Goal: Task Accomplishment & Management: Manage account settings

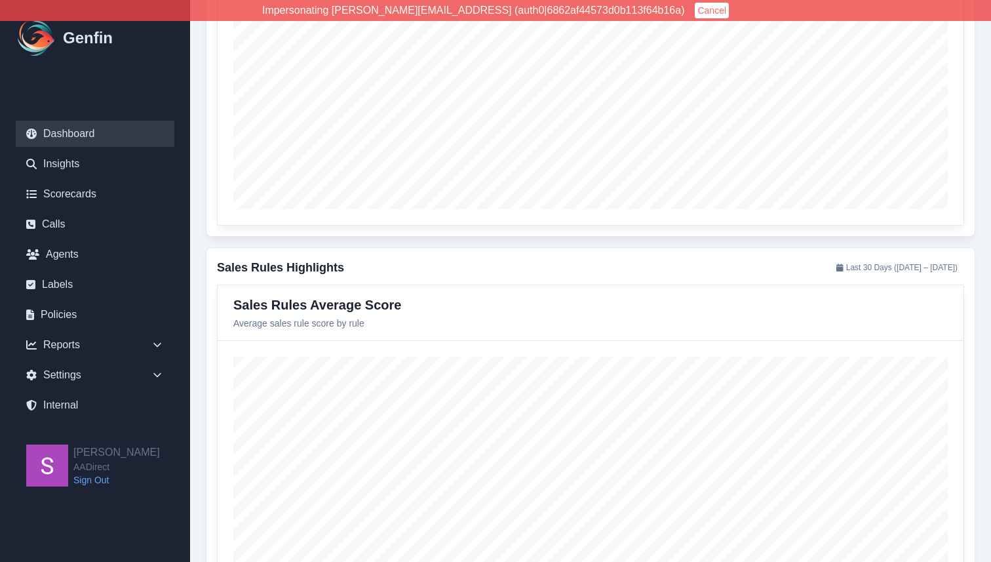
scroll to position [1446, 0]
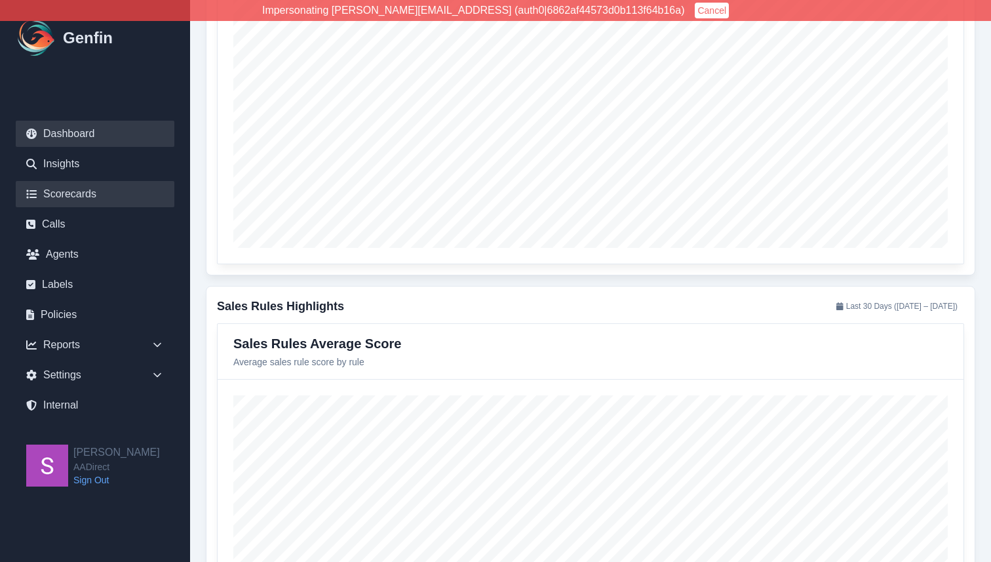
click at [129, 192] on link "Scorecards" at bounding box center [95, 194] width 159 height 26
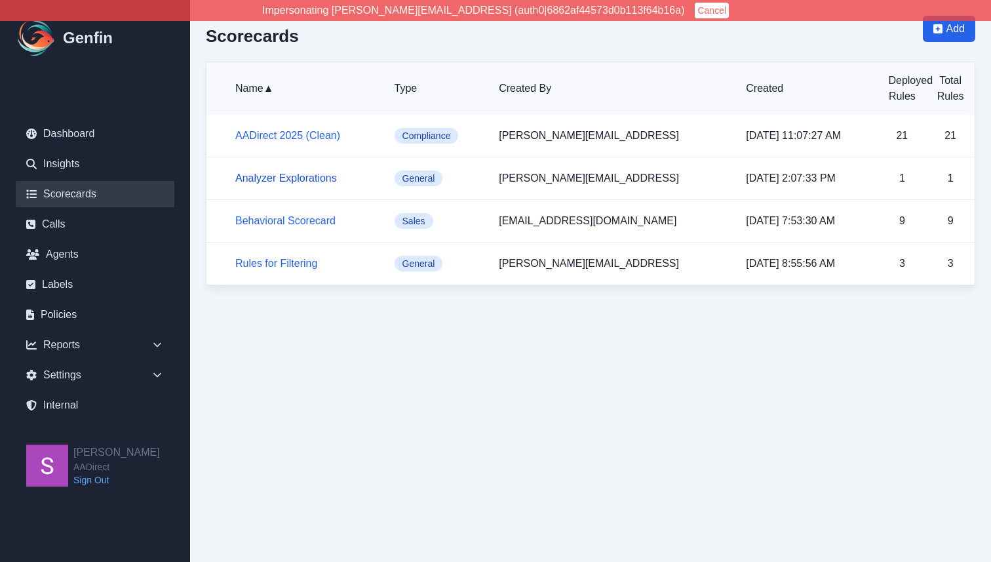
click at [305, 180] on link "Analyzer Explorations" at bounding box center [286, 177] width 102 height 11
click at [311, 181] on link "Analyzer Explorations" at bounding box center [286, 177] width 102 height 11
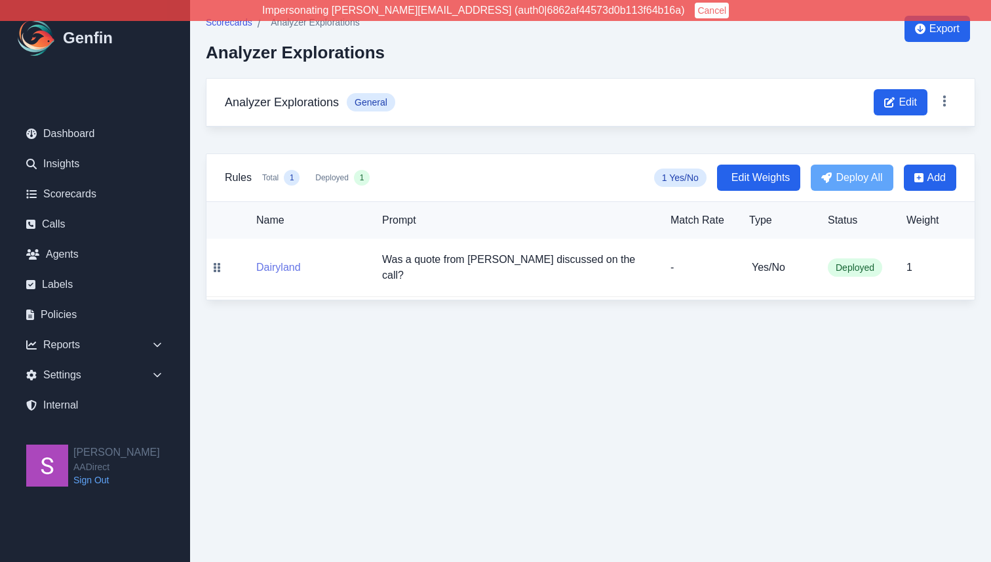
click at [284, 263] on button "Dairyland" at bounding box center [278, 268] width 45 height 16
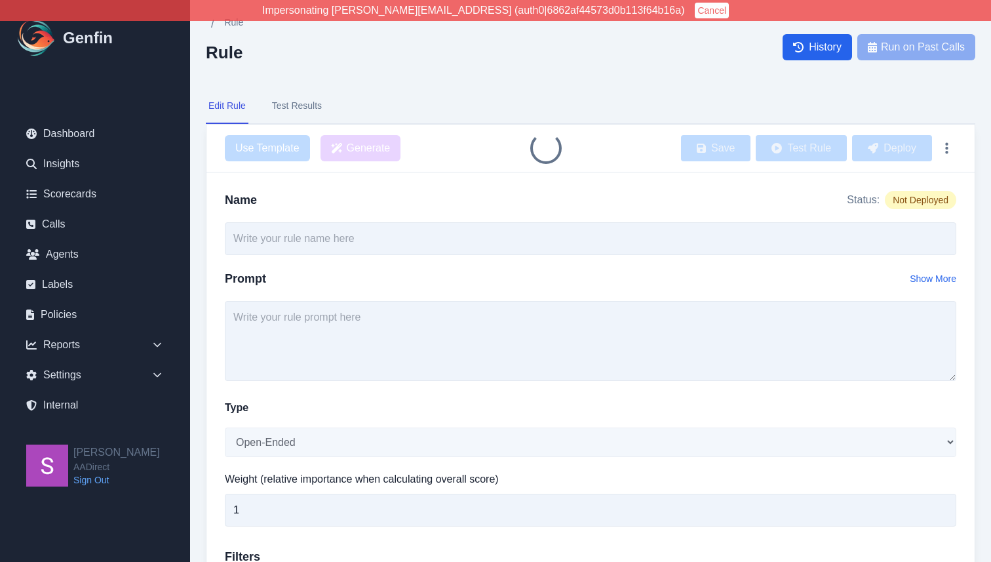
type input "Dairyland"
type textarea "Was a quote from Dairyland discussed on the call?"
select select "Yes/No"
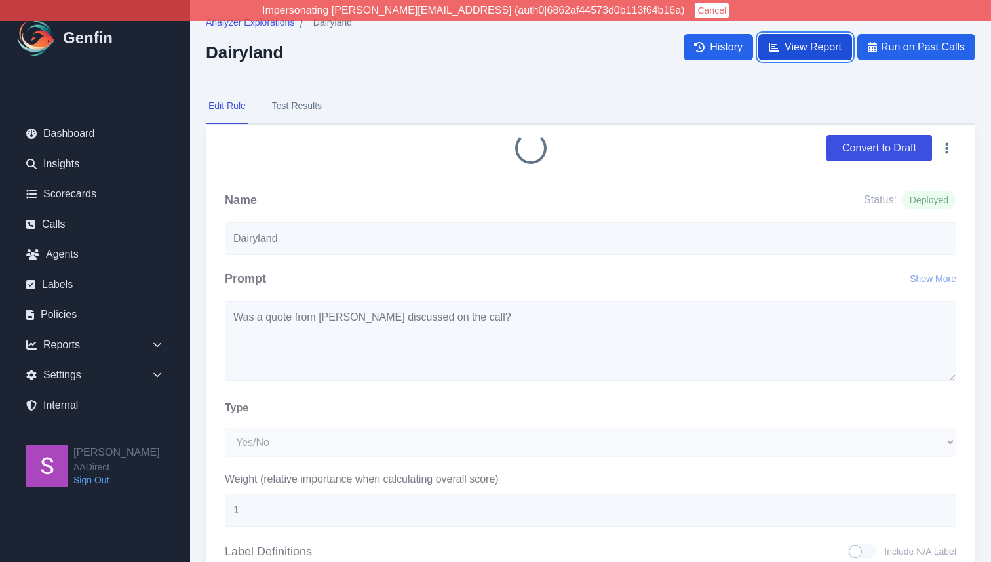
click at [792, 48] on span "View Report" at bounding box center [812, 47] width 57 height 16
select select "14"
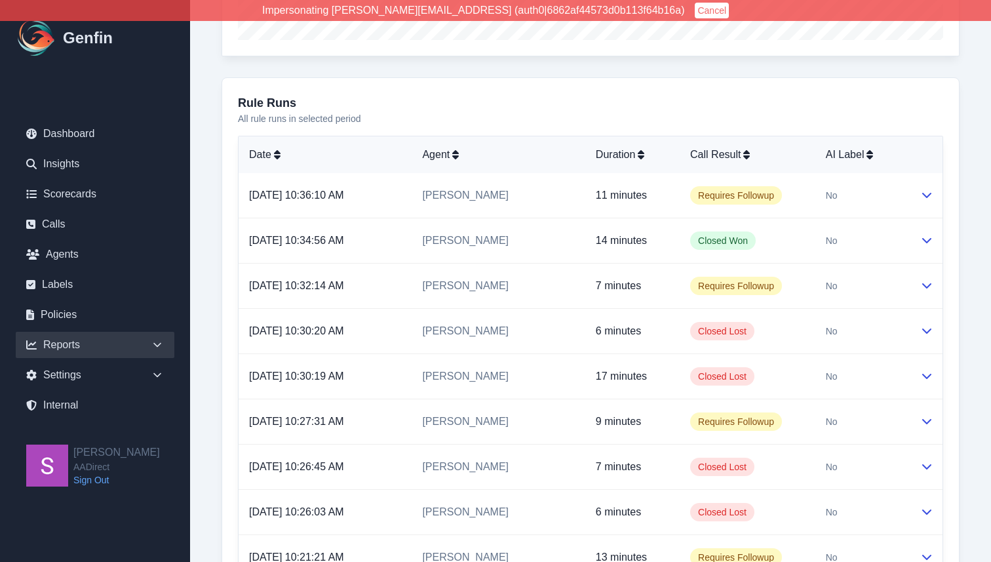
scroll to position [374, 0]
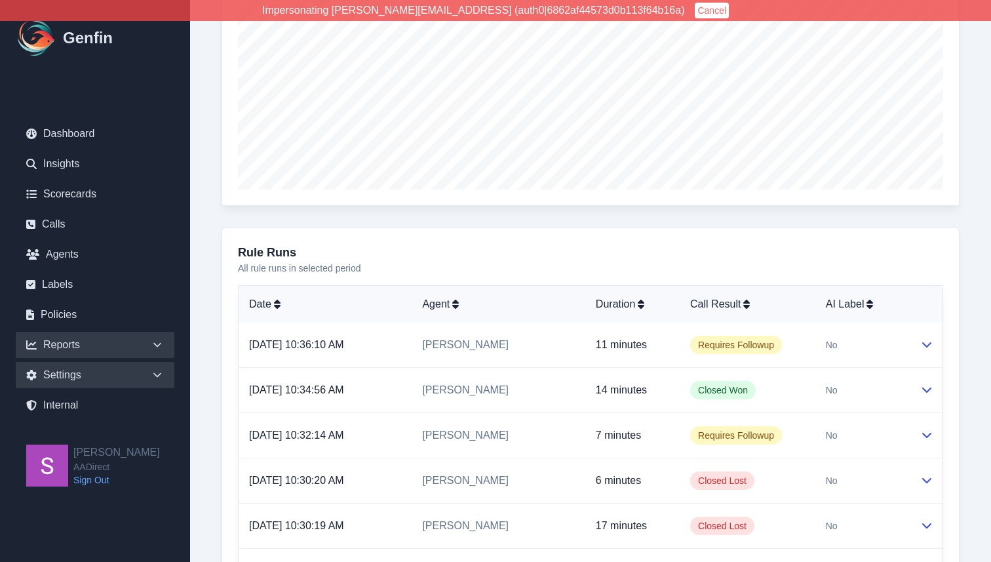
click at [153, 376] on icon at bounding box center [157, 374] width 13 height 13
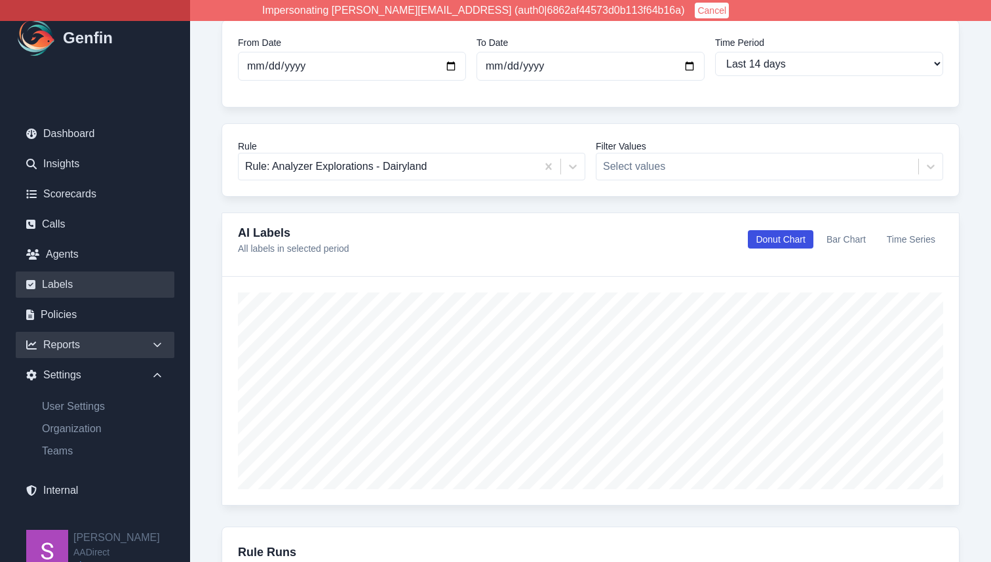
scroll to position [0, 0]
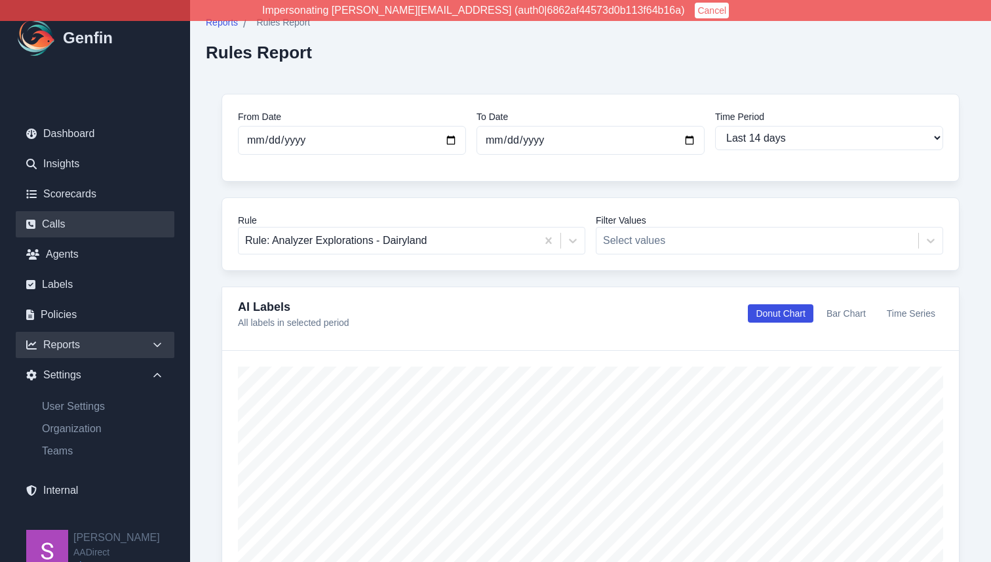
click at [95, 228] on link "Calls" at bounding box center [95, 224] width 159 height 26
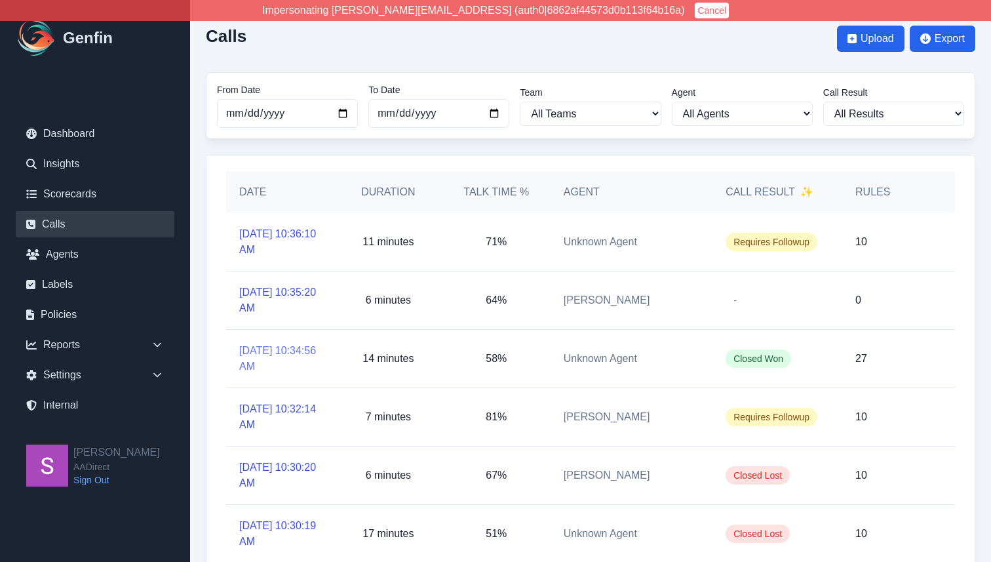
click at [273, 363] on link "10/2/2025, 10:34:56 AM" at bounding box center [280, 358] width 82 height 31
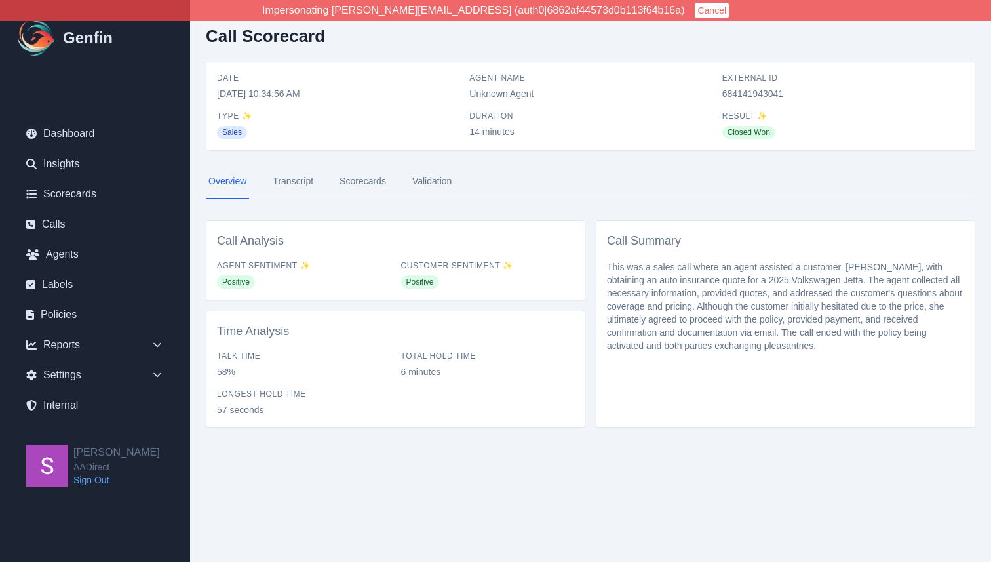
click at [358, 178] on link "Scorecards" at bounding box center [363, 181] width 52 height 35
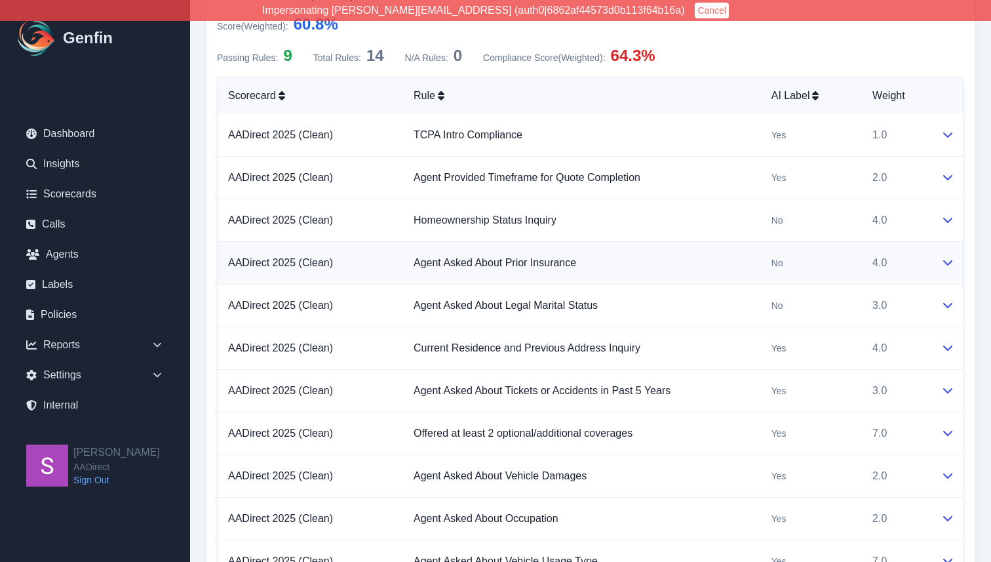
scroll to position [1044, 0]
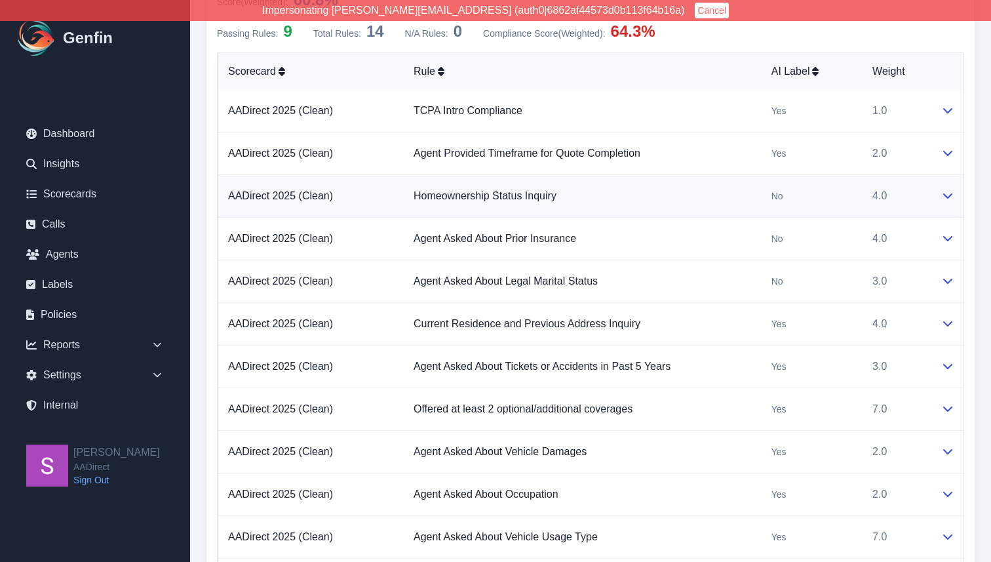
click at [792, 197] on icon at bounding box center [947, 195] width 10 height 10
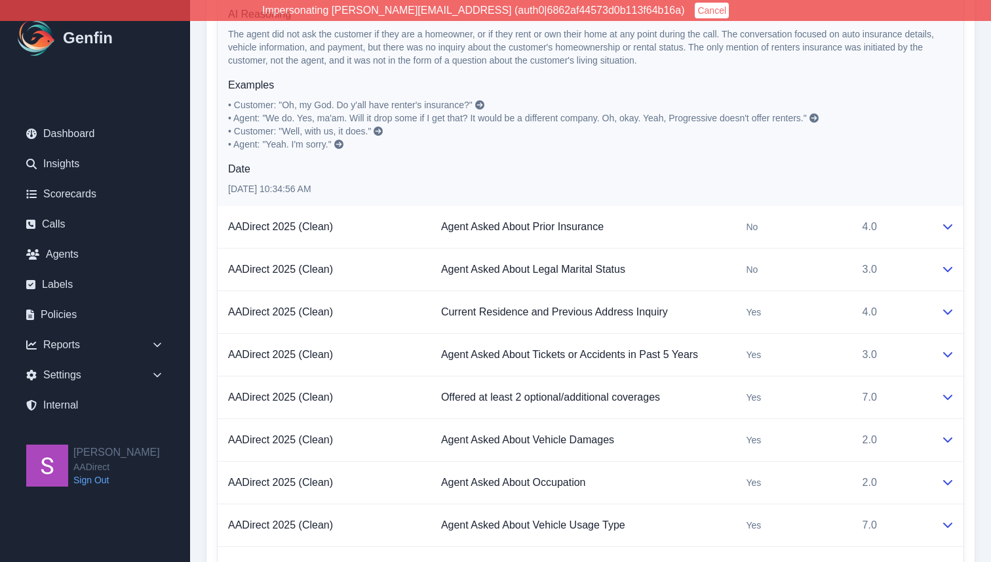
scroll to position [1282, 0]
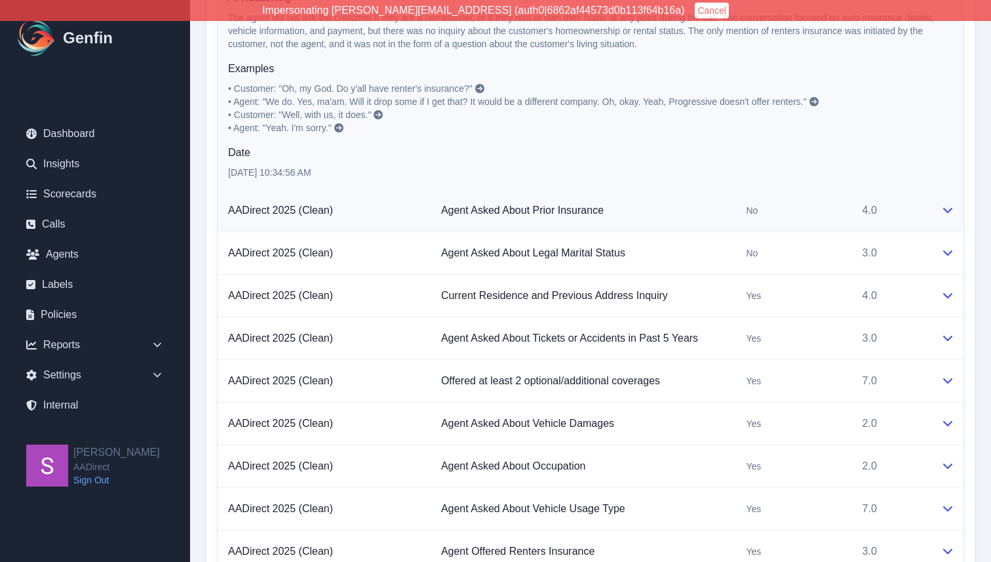
click at [792, 207] on icon at bounding box center [947, 209] width 10 height 10
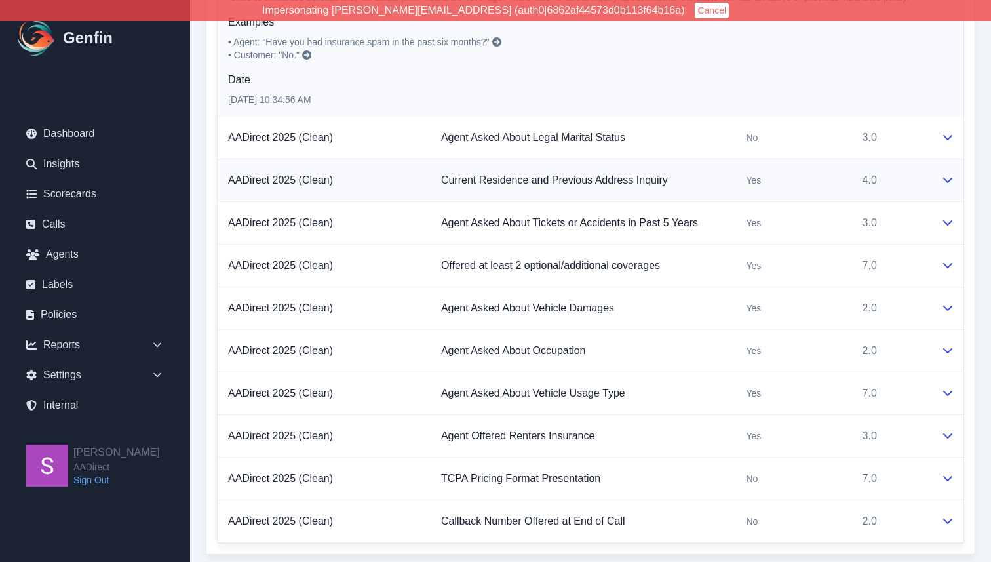
scroll to position [1574, 0]
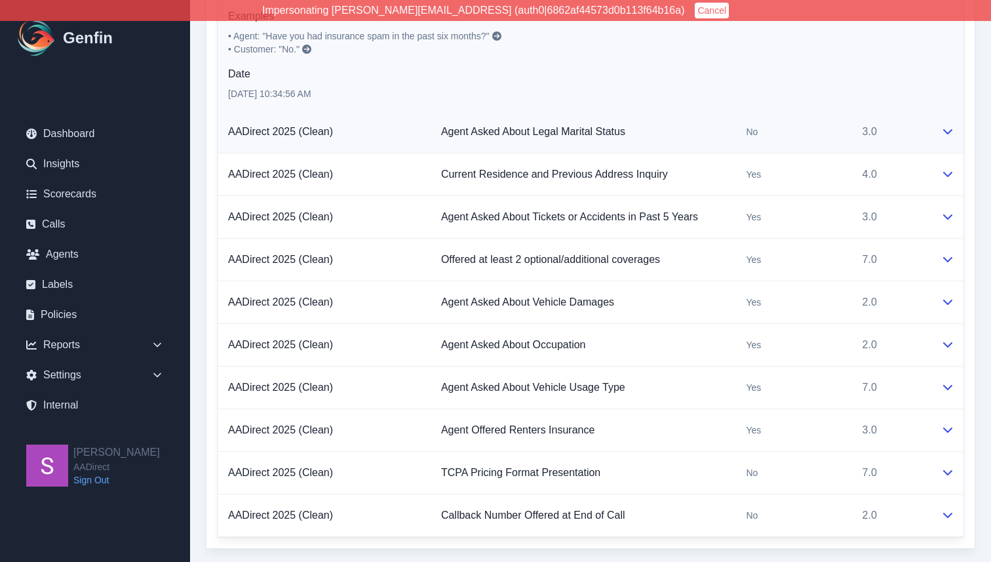
click at [792, 128] on icon at bounding box center [947, 131] width 10 height 10
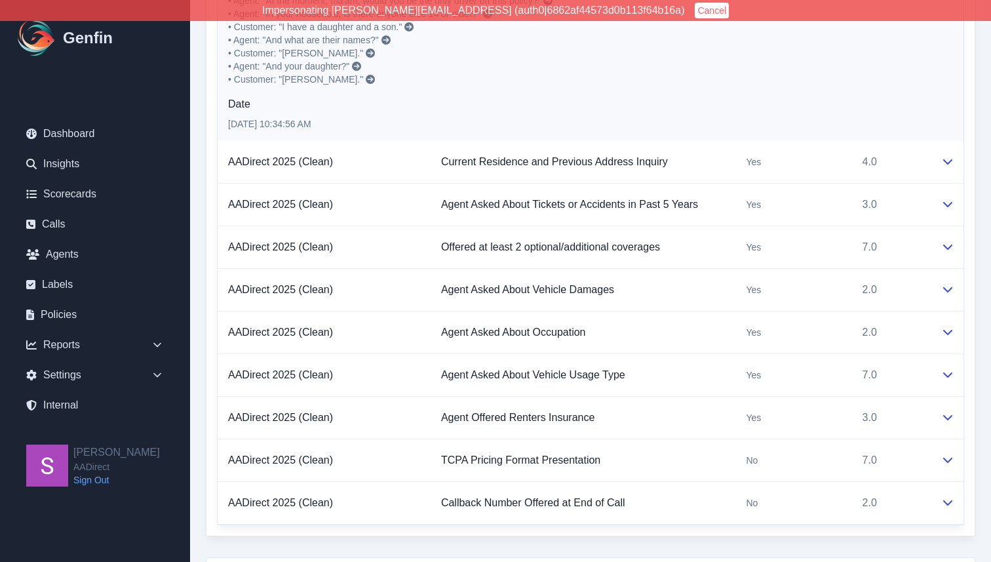
scroll to position [1885, 0]
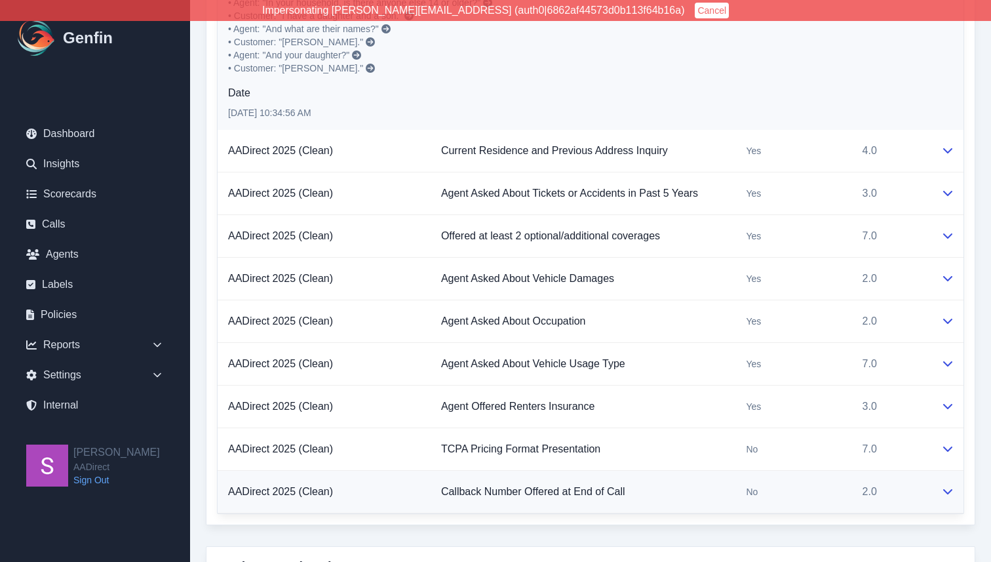
click at [792, 448] on icon at bounding box center [947, 491] width 10 height 10
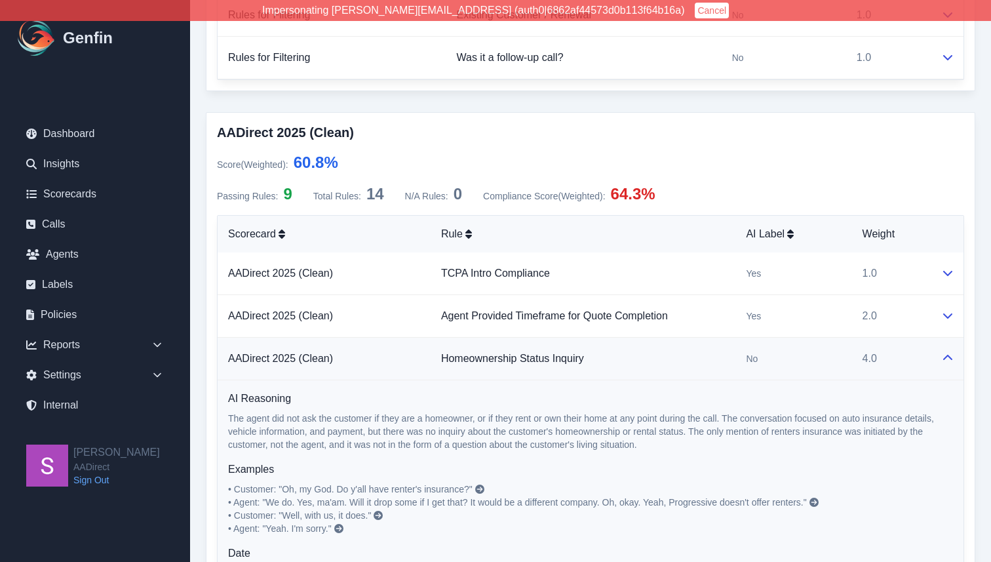
scroll to position [812, 0]
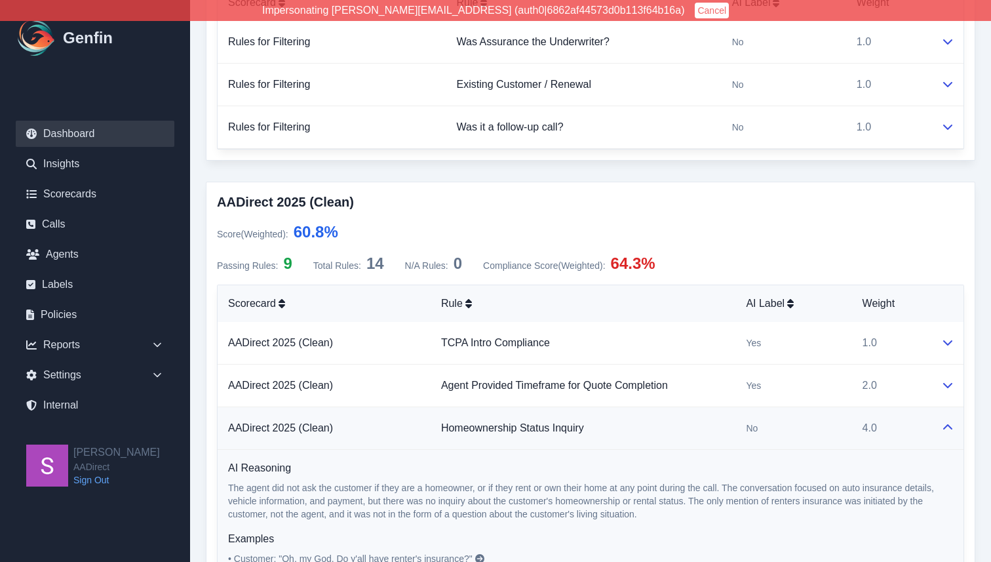
click at [106, 130] on link "Dashboard" at bounding box center [95, 134] width 159 height 26
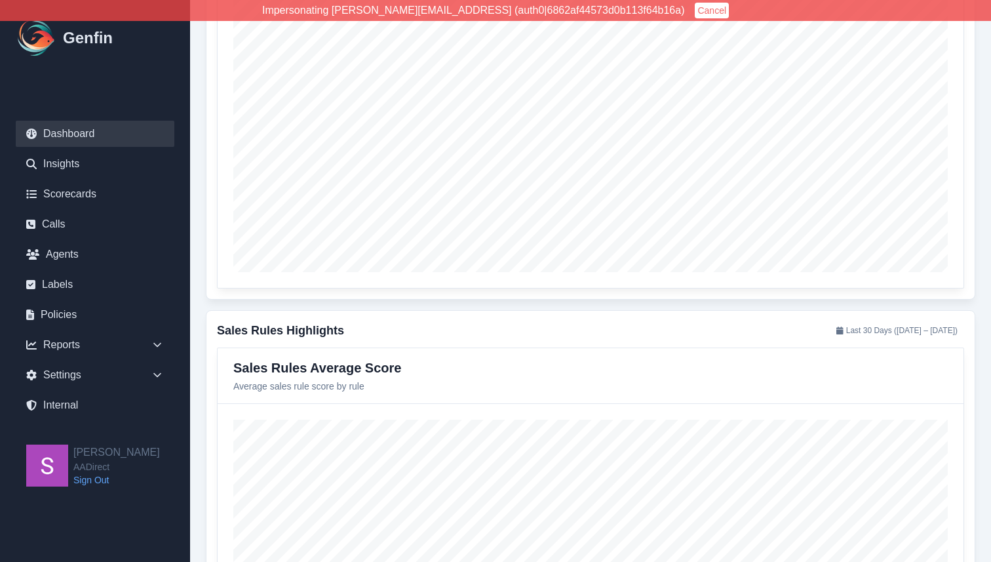
scroll to position [1535, 0]
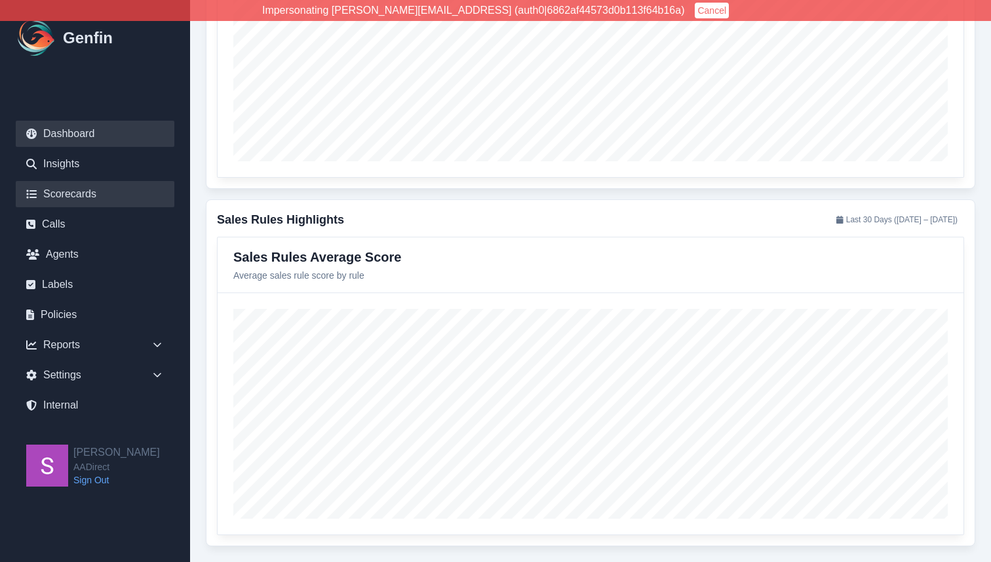
click at [84, 182] on link "Scorecards" at bounding box center [95, 194] width 159 height 26
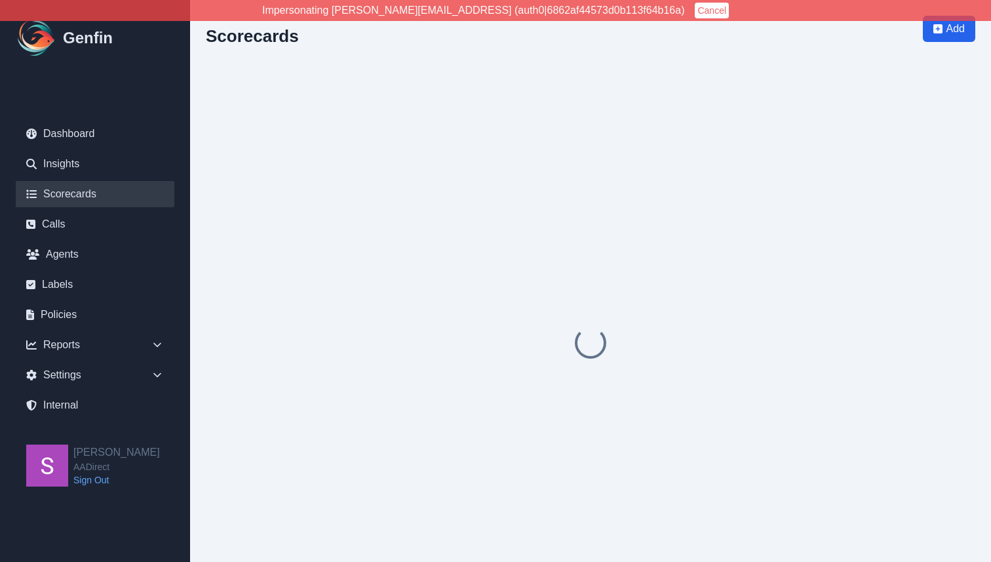
drag, startPoint x: 84, startPoint y: 182, endPoint x: 71, endPoint y: 193, distance: 17.6
click at [103, 193] on link "Scorecards" at bounding box center [95, 194] width 159 height 26
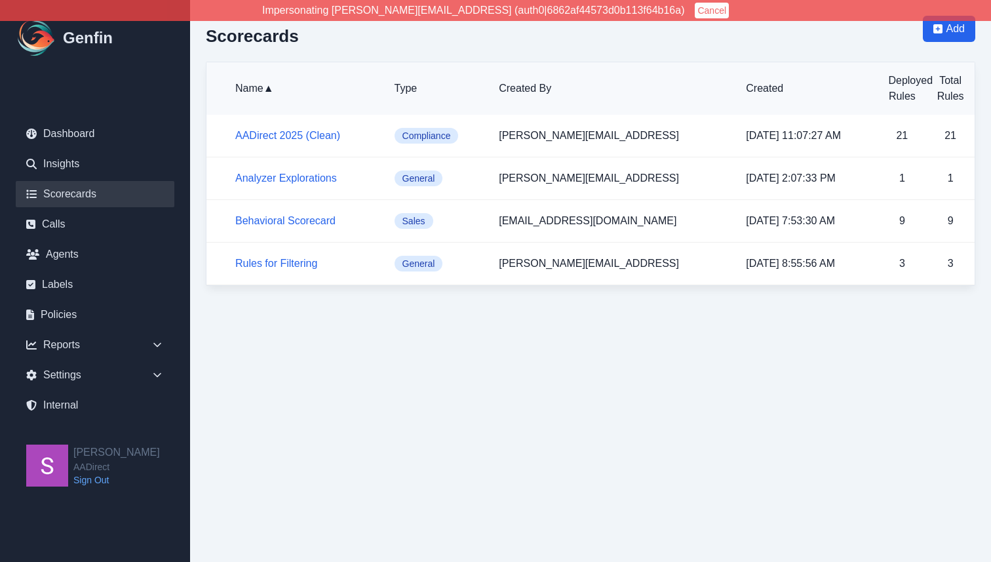
click at [71, 193] on link "Scorecards" at bounding box center [95, 194] width 159 height 26
click at [282, 136] on link "AADirect 2025 (Clean)" at bounding box center [287, 135] width 105 height 11
click at [294, 223] on link "Behavioral Scorecard" at bounding box center [285, 220] width 100 height 11
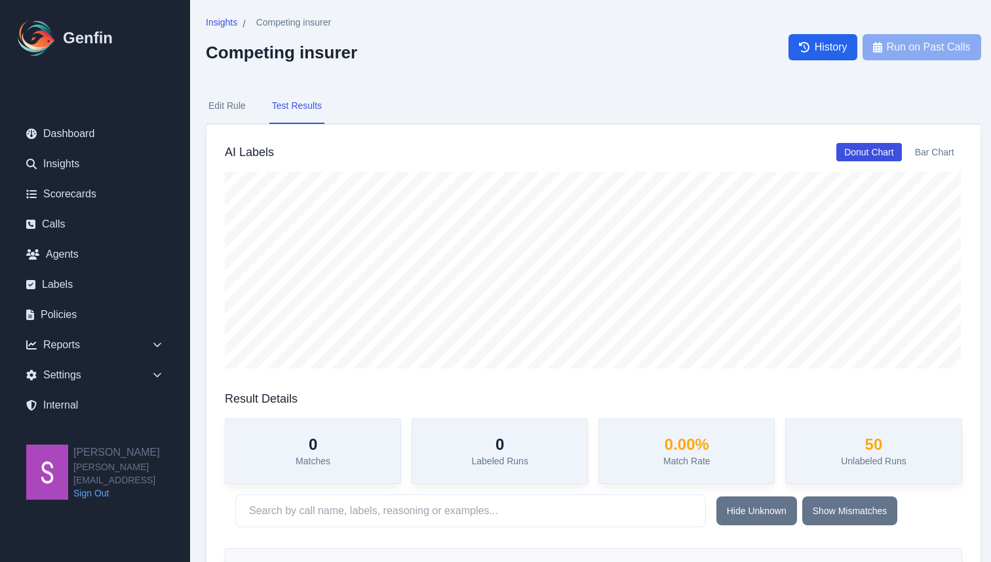
scroll to position [32, 5]
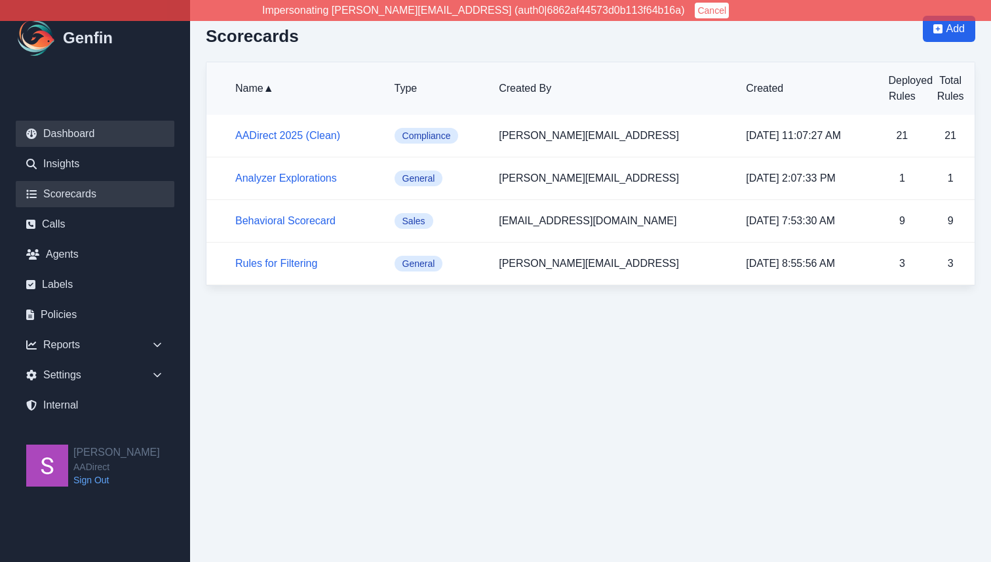
click at [58, 131] on link "Dashboard" at bounding box center [95, 134] width 159 height 26
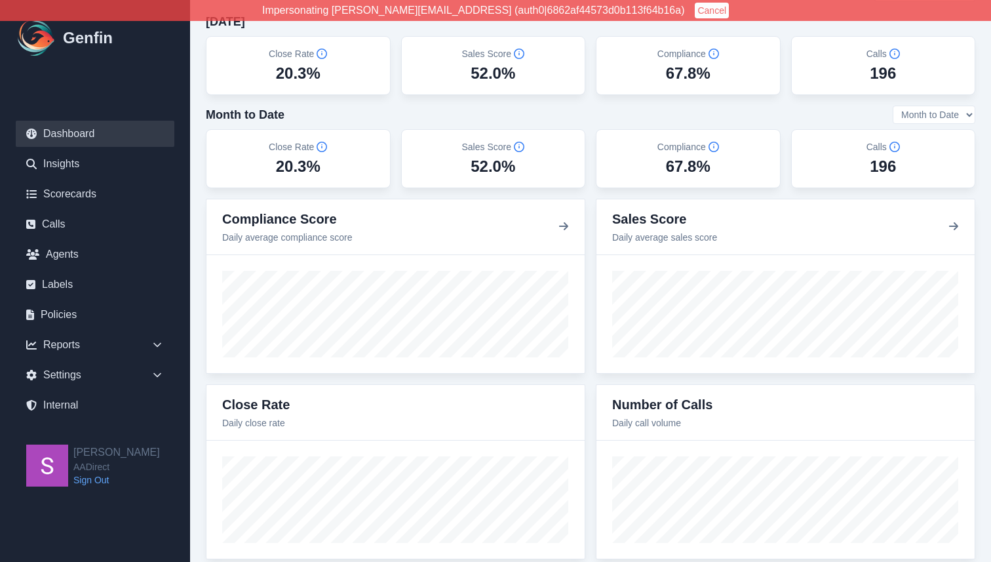
scroll to position [37, 0]
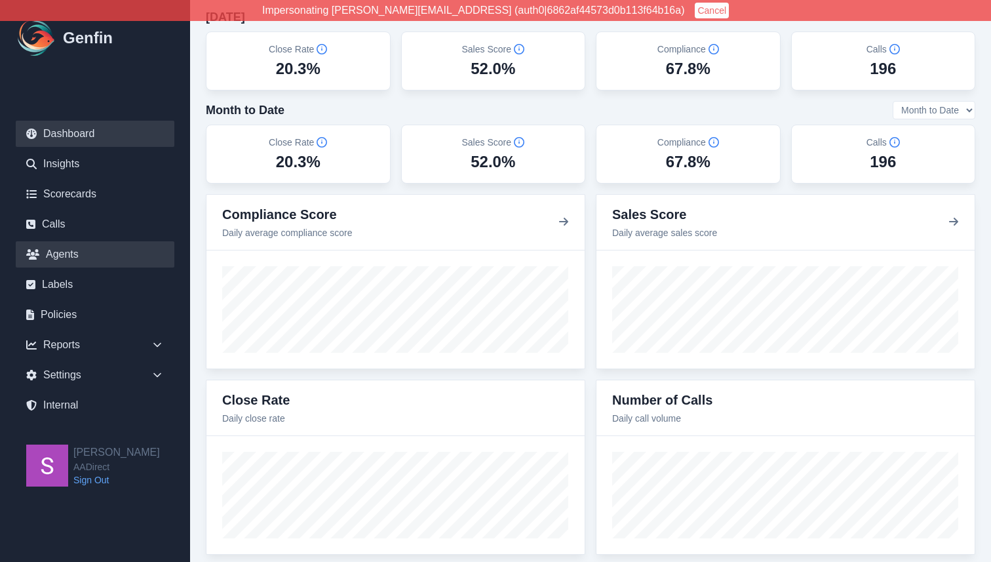
click at [102, 259] on link "Agents" at bounding box center [95, 254] width 159 height 26
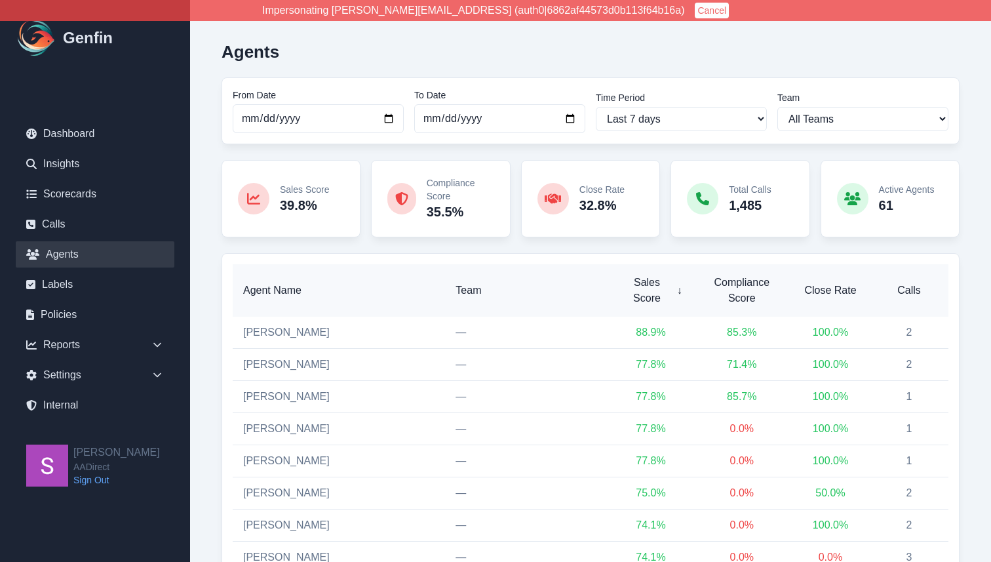
click at [905, 284] on span "Calls" at bounding box center [909, 290] width 58 height 16
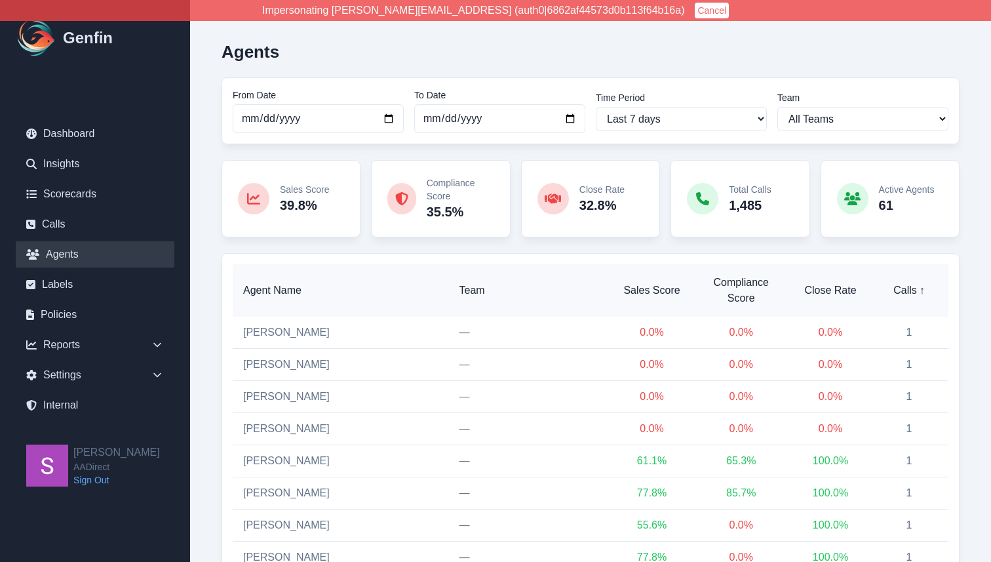
click at [905, 284] on span "Calls ↑" at bounding box center [909, 290] width 58 height 16
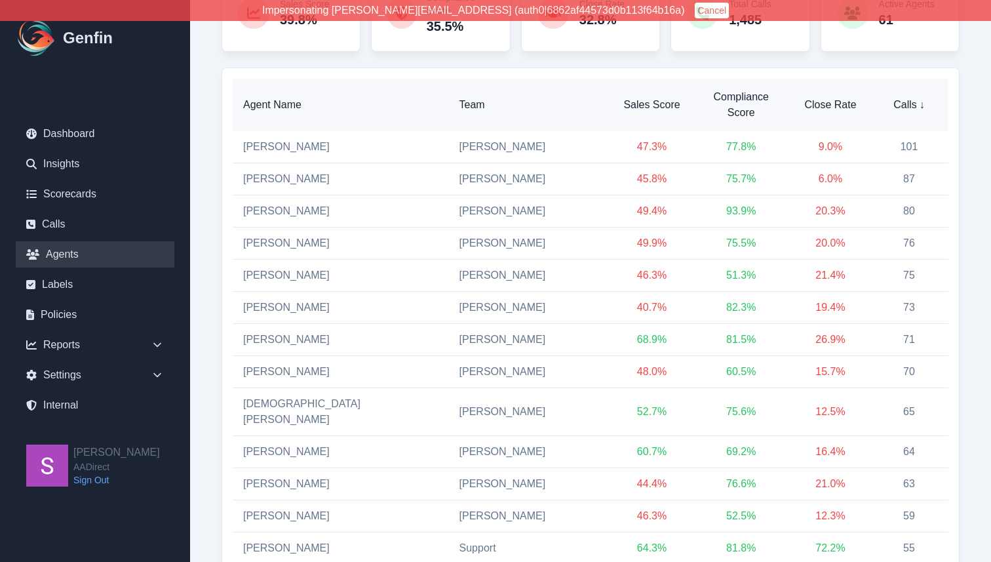
scroll to position [191, 0]
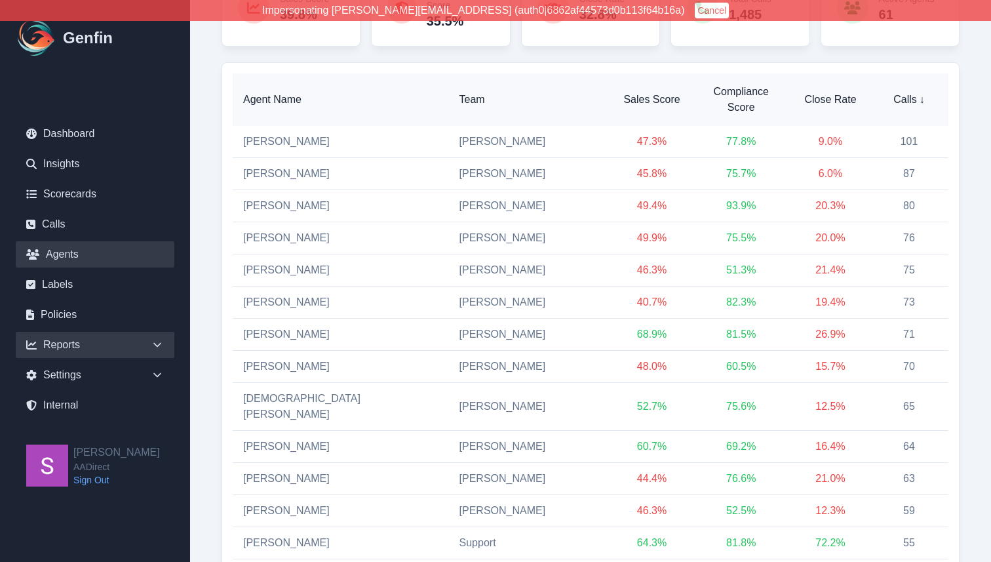
click at [155, 346] on icon at bounding box center [157, 344] width 13 height 13
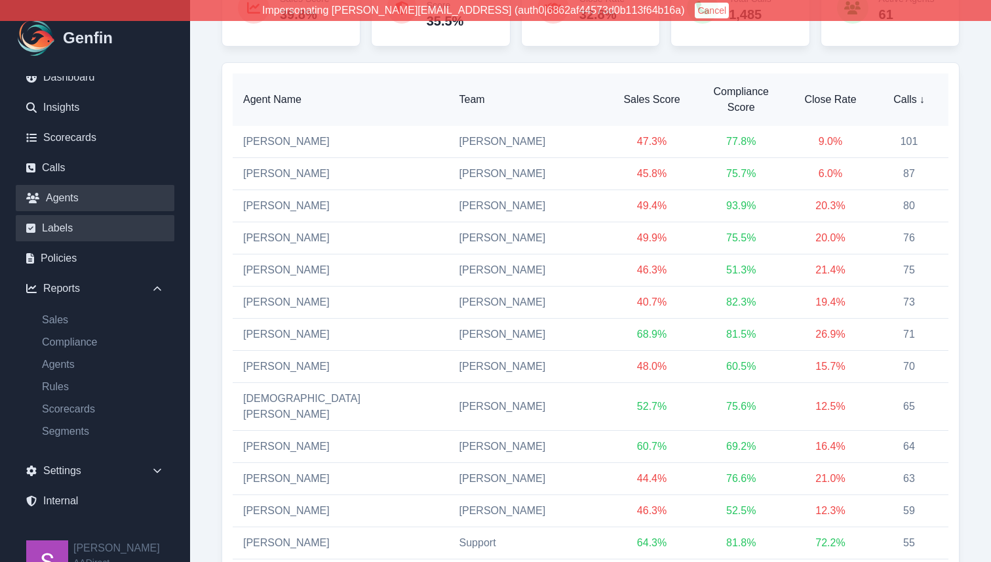
scroll to position [77, 0]
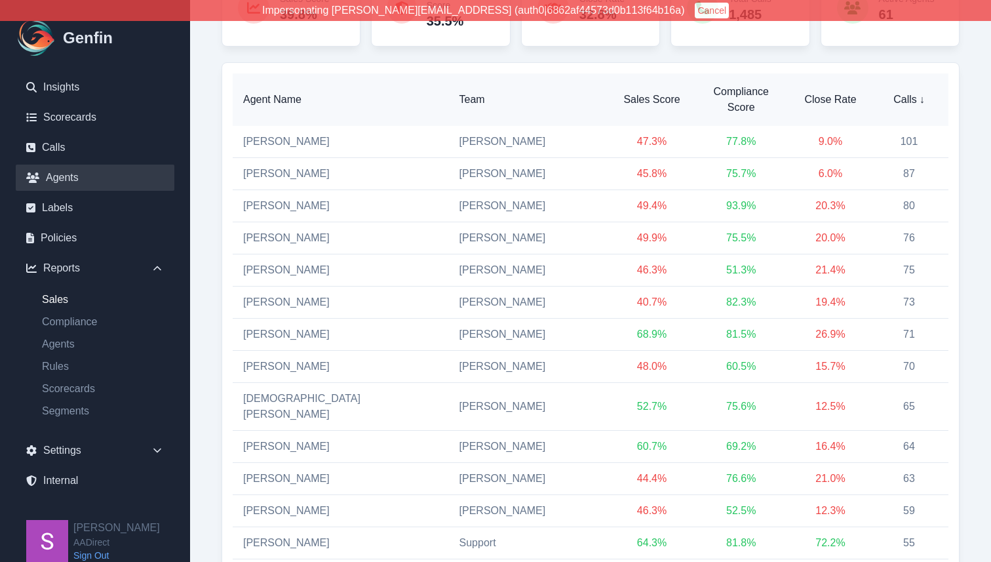
click at [60, 294] on link "Sales" at bounding box center [102, 300] width 143 height 16
click at [64, 315] on link "Compliance" at bounding box center [102, 322] width 143 height 16
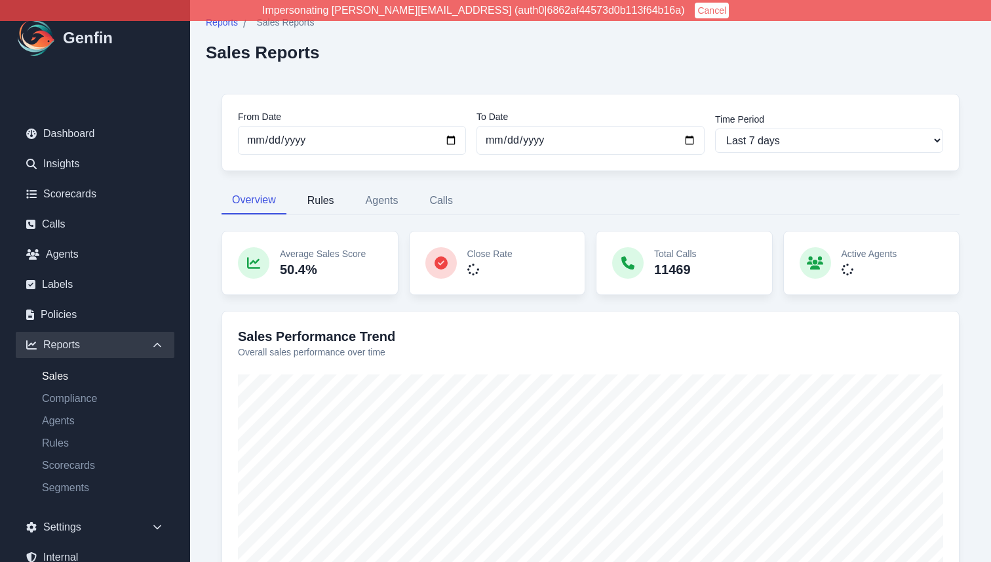
click at [314, 203] on button "Rules" at bounding box center [321, 201] width 48 height 28
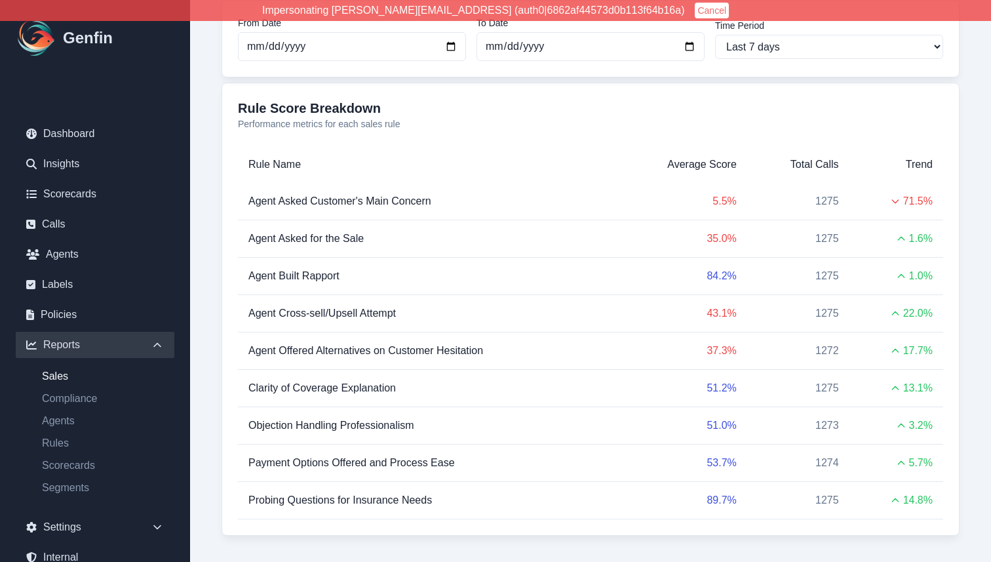
scroll to position [163, 0]
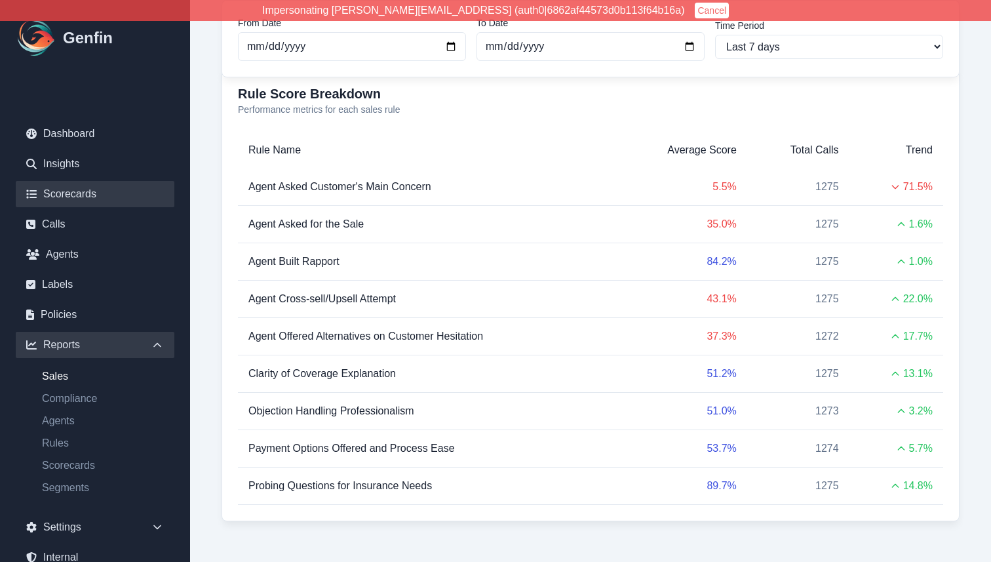
click at [57, 203] on link "Scorecards" at bounding box center [95, 194] width 159 height 26
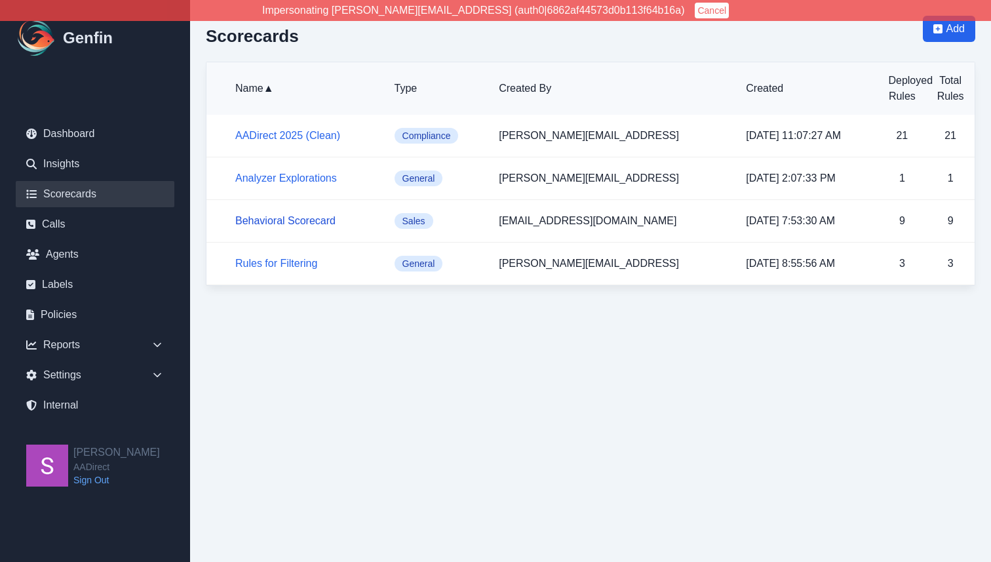
click at [303, 219] on link "Behavioral Scorecard" at bounding box center [285, 220] width 100 height 11
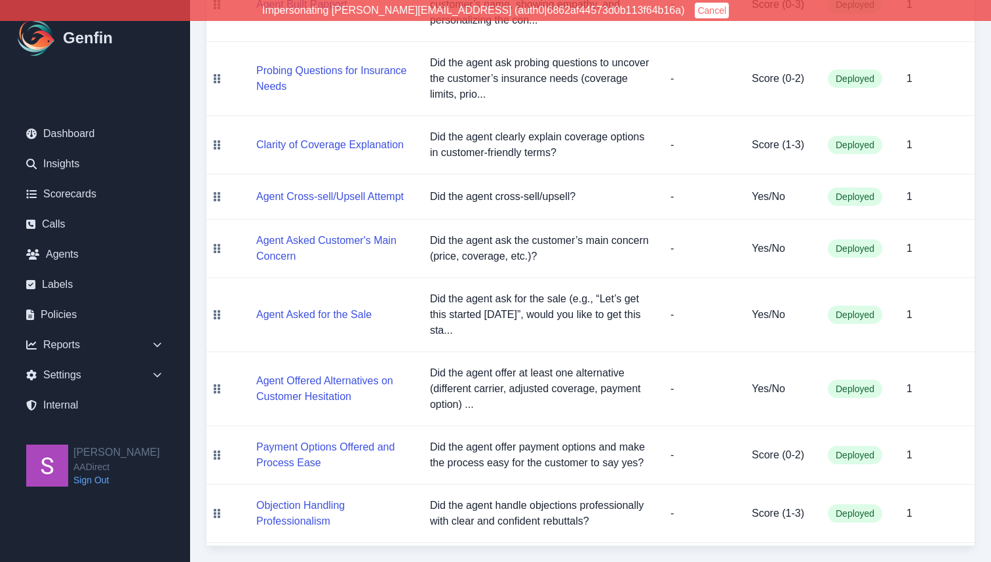
scroll to position [360, 0]
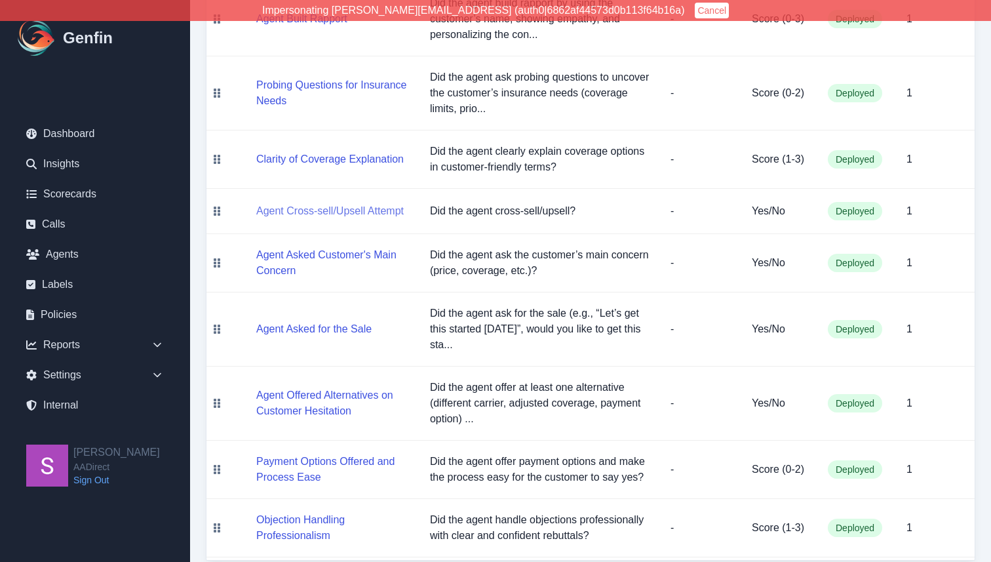
click at [371, 214] on button "Agent Cross-sell/Upsell Attempt" at bounding box center [329, 211] width 147 height 16
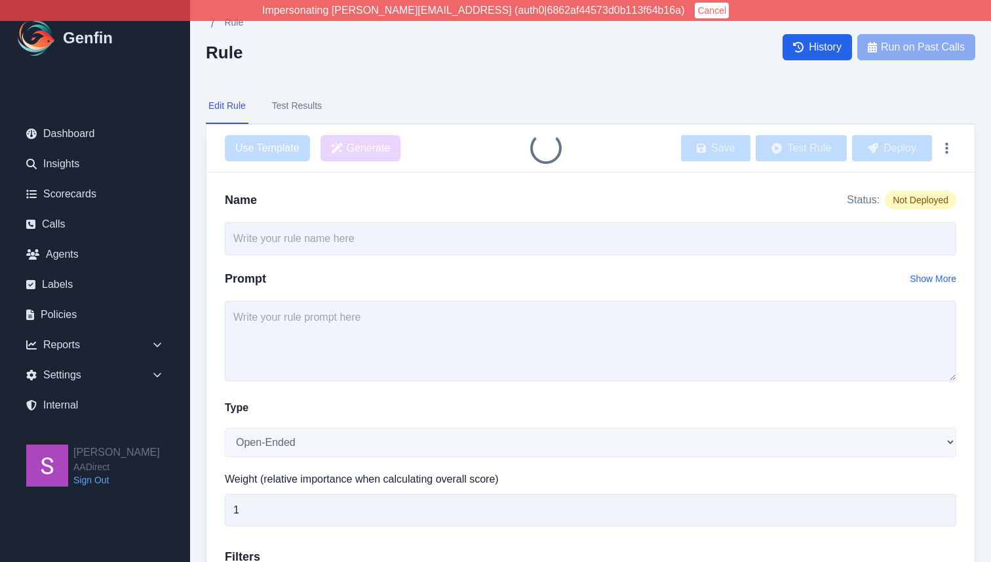
type input "Agent Cross-sell/Upsell Attempt"
type textarea "Did the agent cross-sell/upsell?"
select select "Yes/No"
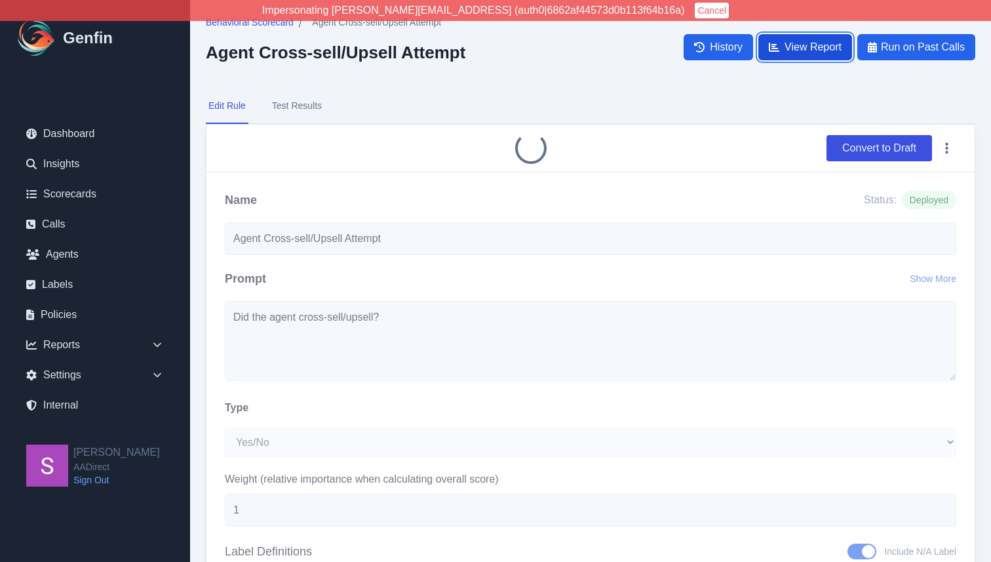
click at [828, 47] on span "View Report" at bounding box center [812, 47] width 57 height 16
select select "14"
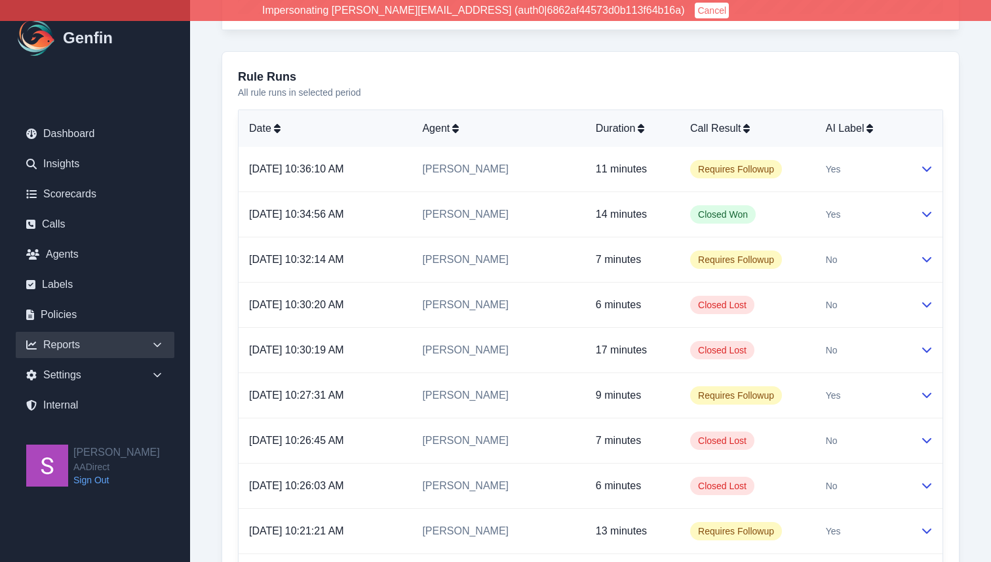
scroll to position [556, 0]
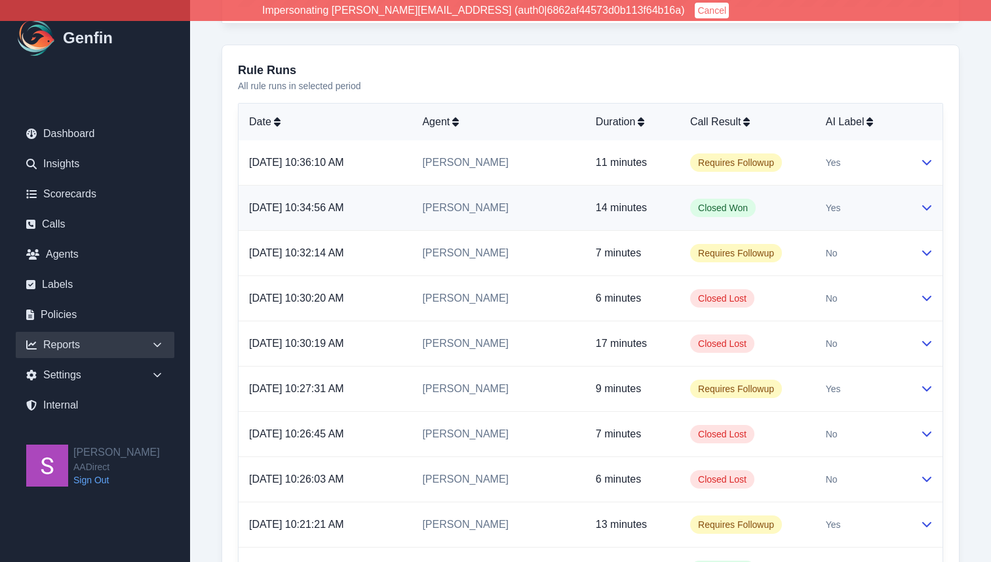
click at [930, 211] on icon at bounding box center [926, 207] width 10 height 10
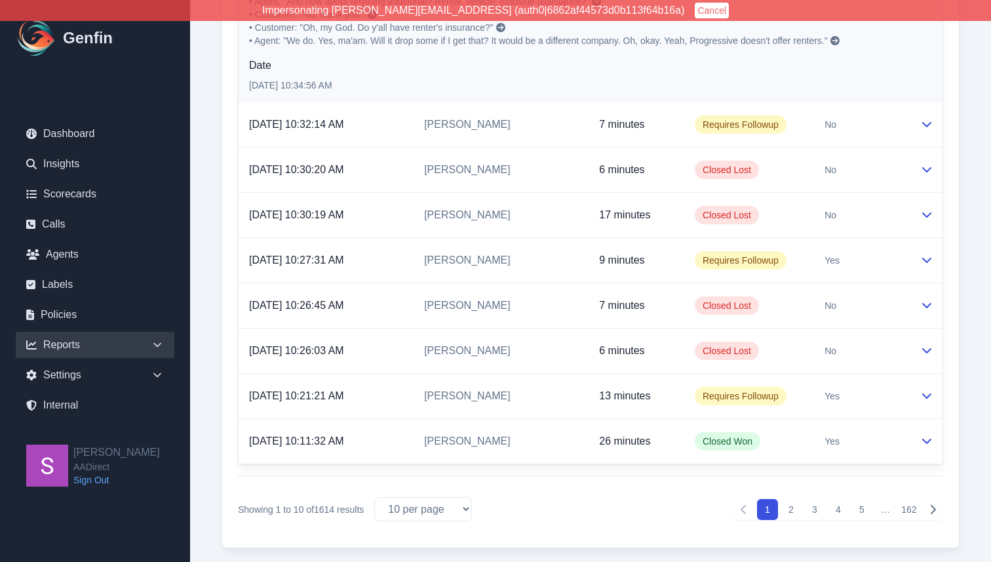
scroll to position [914, 0]
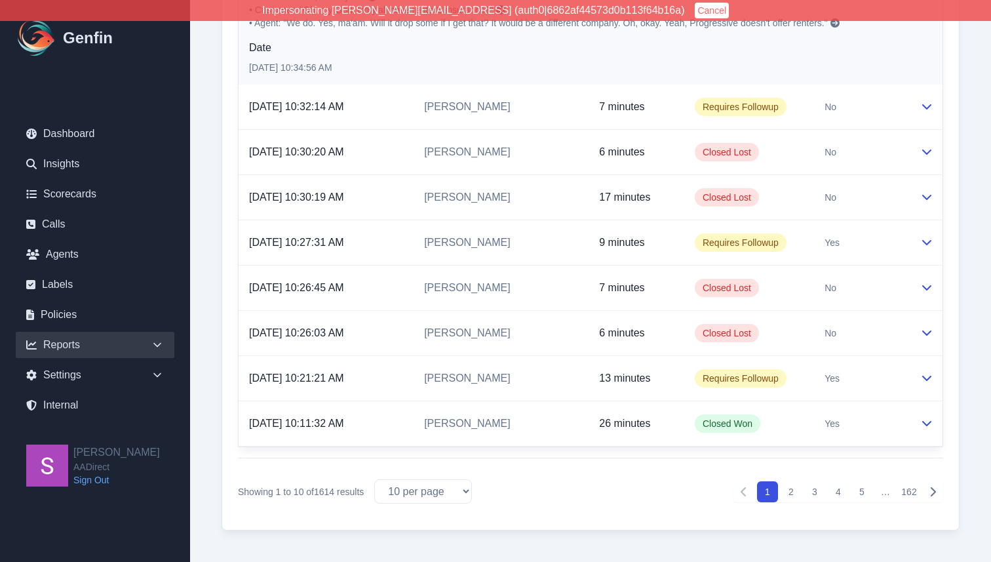
click at [790, 488] on button "2" at bounding box center [791, 491] width 21 height 21
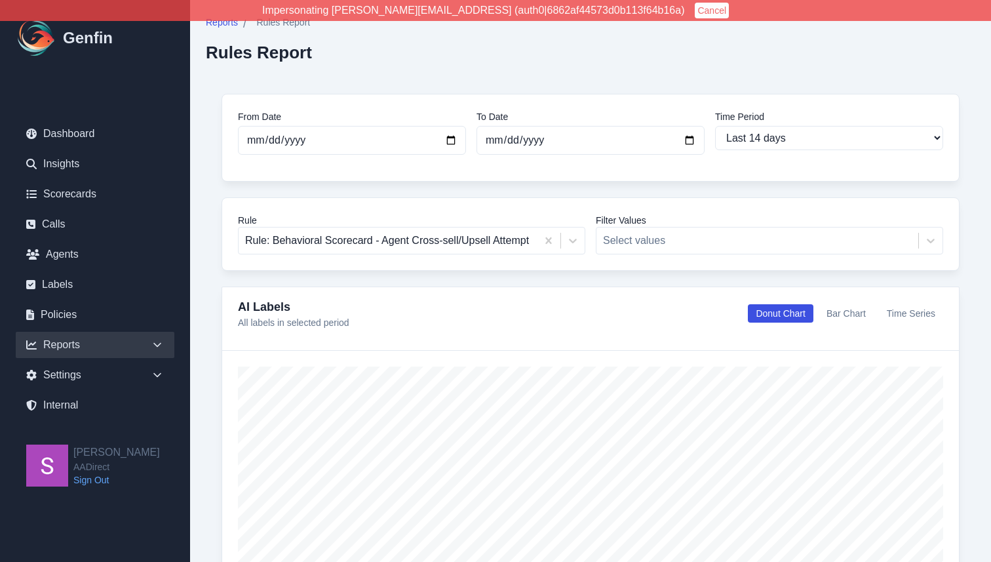
scroll to position [14, 0]
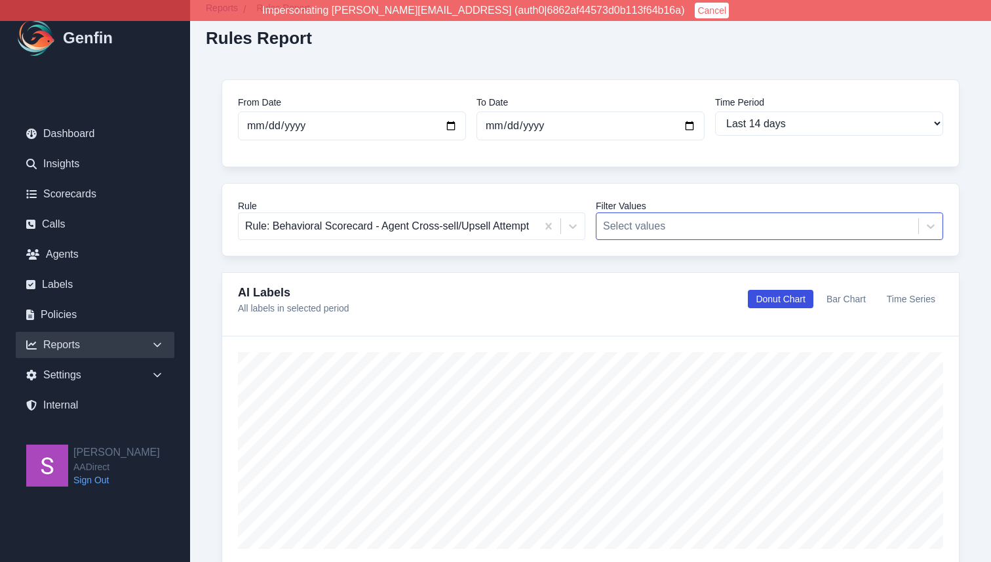
click at [698, 227] on div at bounding box center [757, 226] width 309 height 18
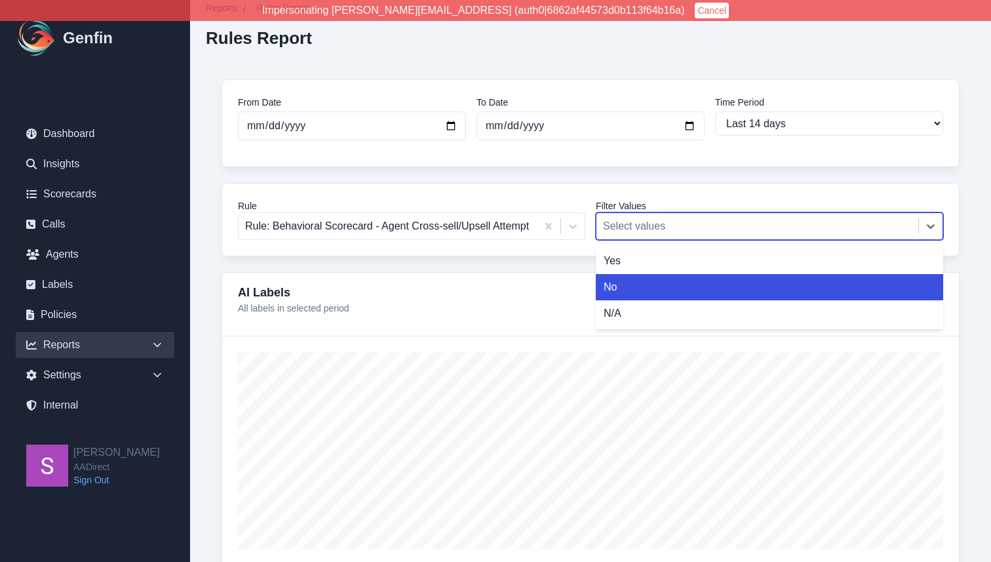
click at [679, 279] on div "No" at bounding box center [769, 287] width 347 height 26
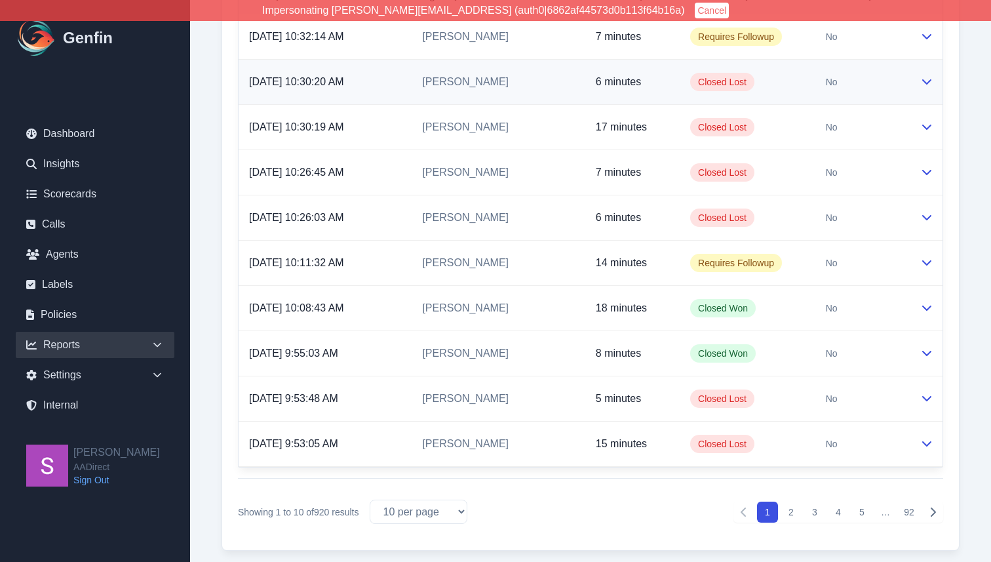
scroll to position [703, 0]
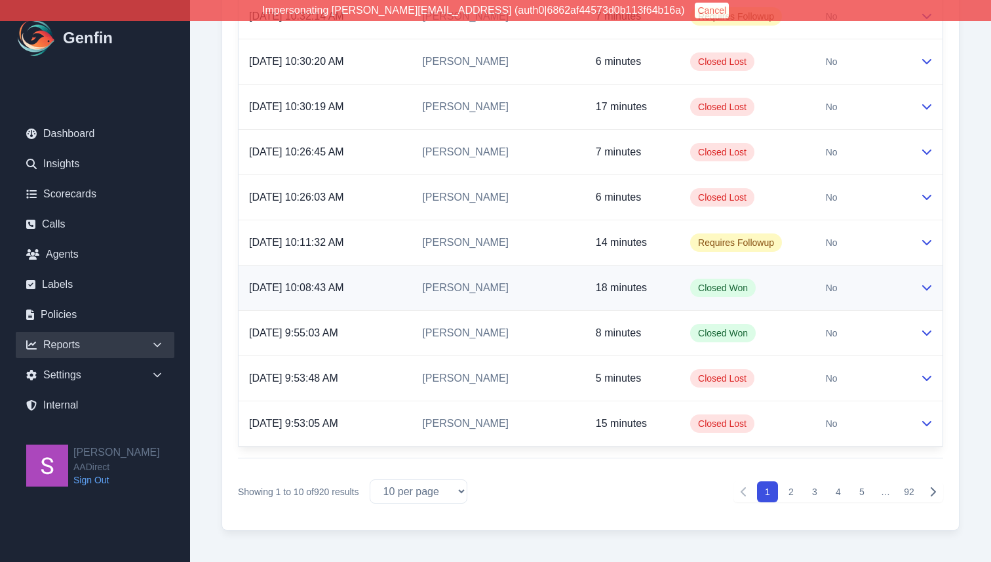
click at [923, 289] on icon at bounding box center [926, 287] width 10 height 10
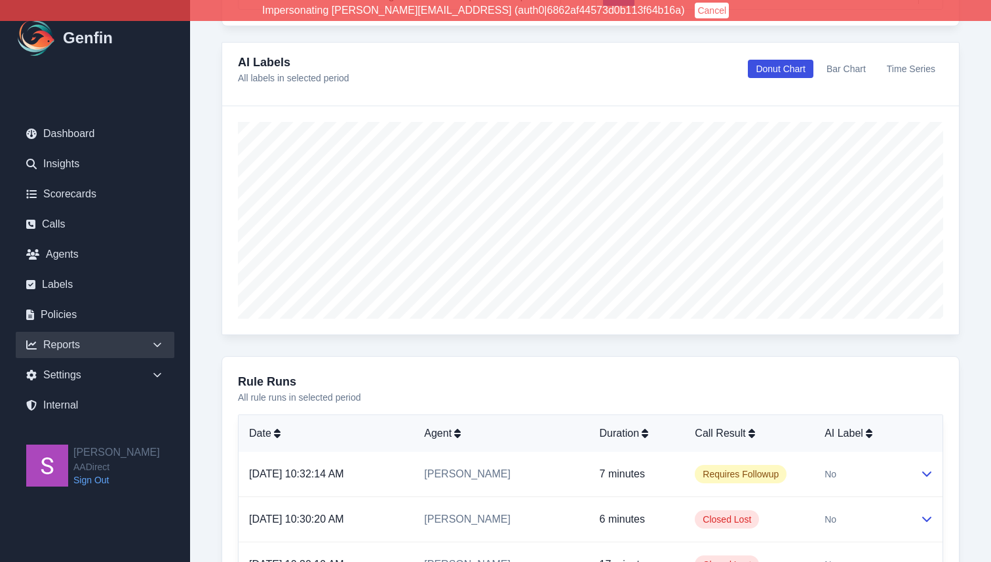
scroll to position [0, 0]
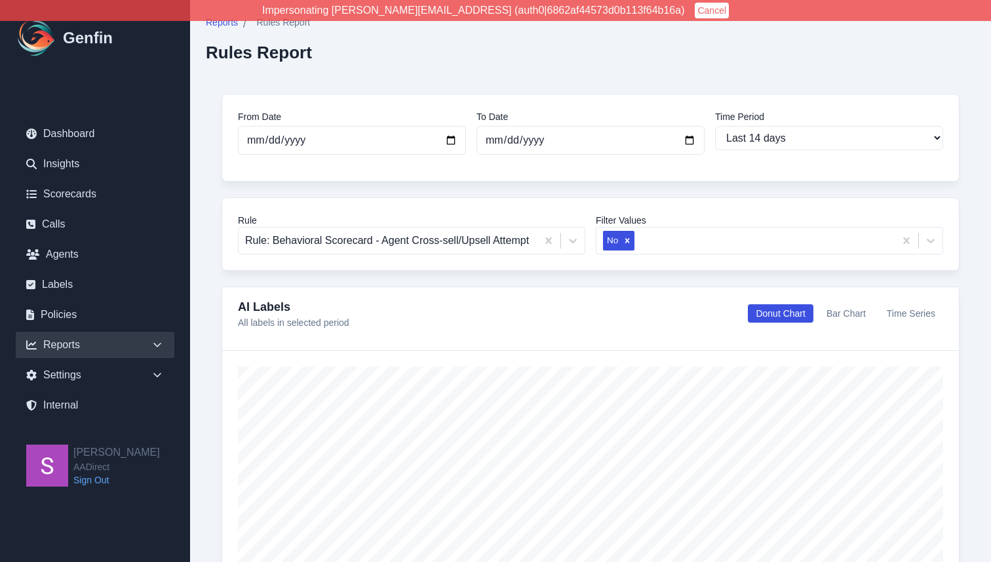
click at [154, 346] on icon at bounding box center [157, 344] width 13 height 13
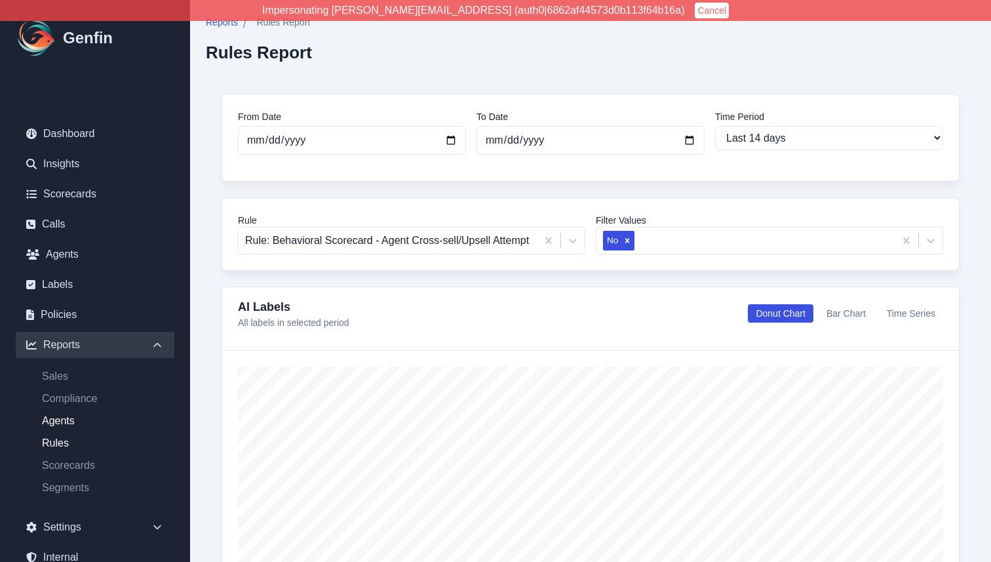
scroll to position [23, 0]
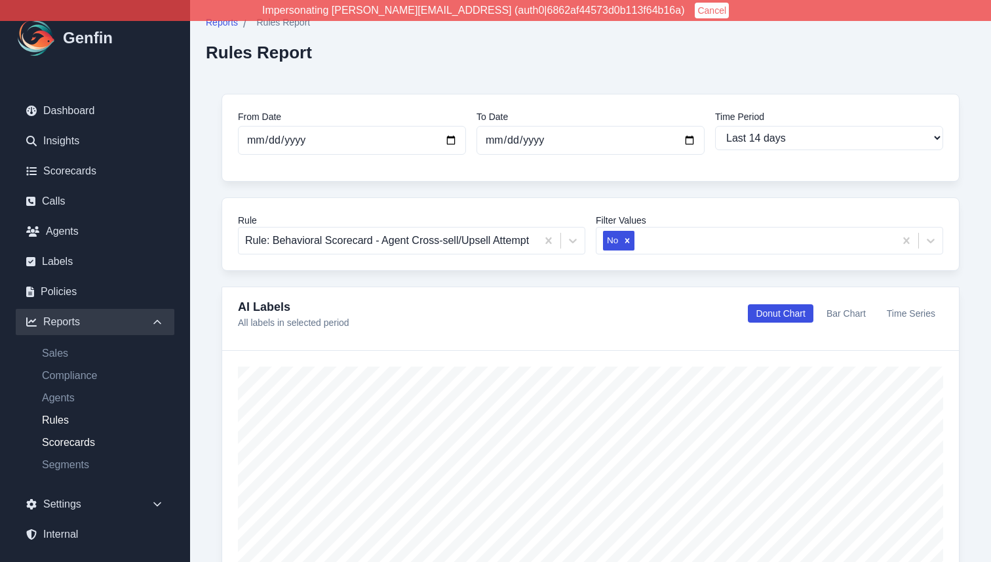
click at [79, 443] on link "Scorecards" at bounding box center [102, 442] width 143 height 16
select select "14"
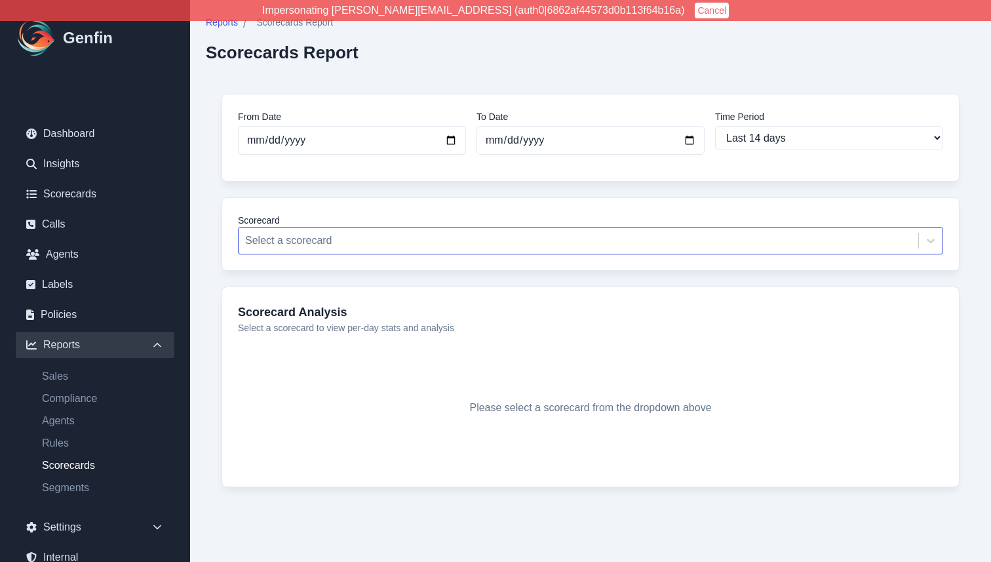
click at [422, 241] on div at bounding box center [578, 240] width 666 height 18
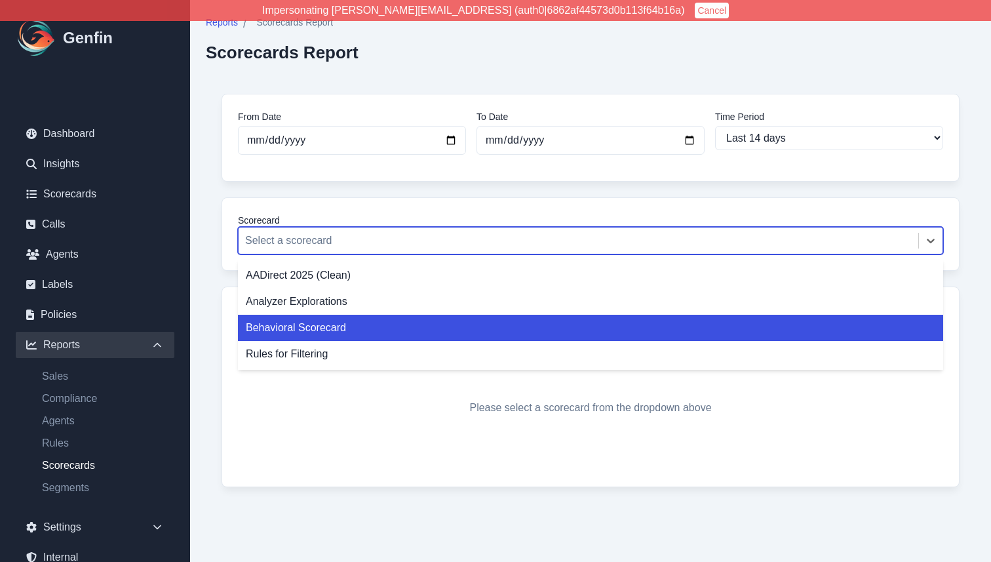
click at [430, 319] on div "Behavioral Scorecard" at bounding box center [590, 328] width 705 height 26
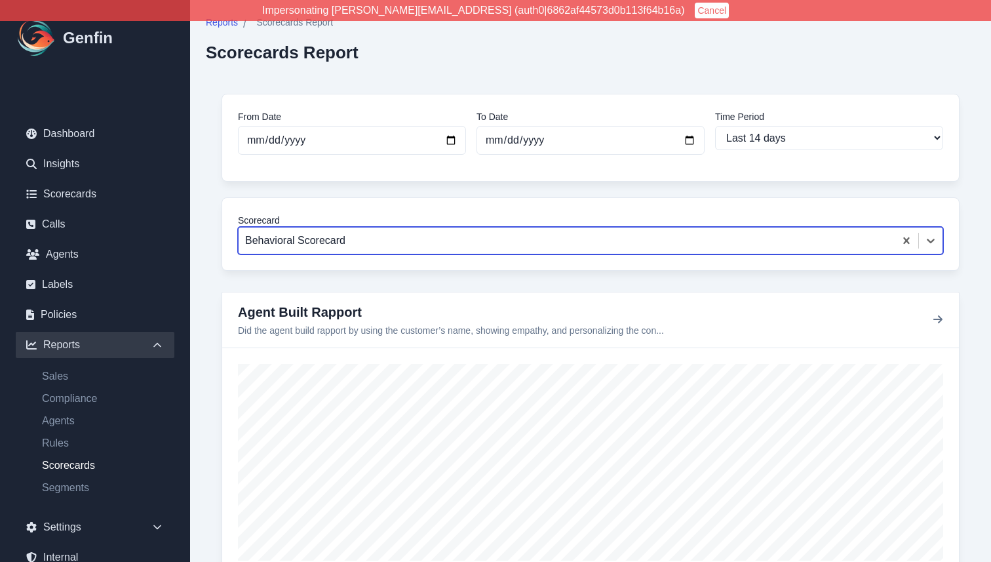
click at [386, 243] on div at bounding box center [566, 240] width 643 height 18
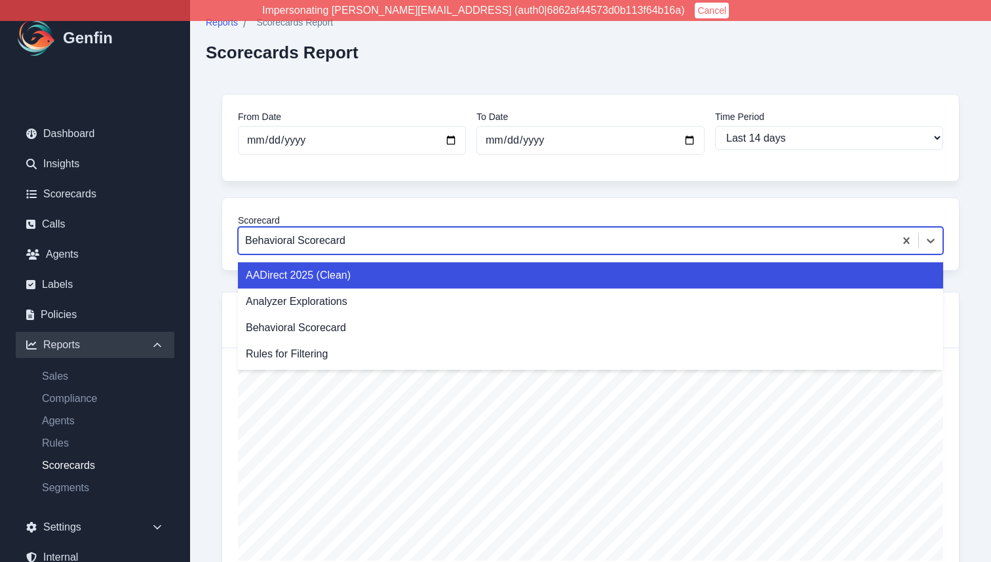
click at [385, 268] on div "AADirect 2025 (Clean)" at bounding box center [590, 275] width 705 height 26
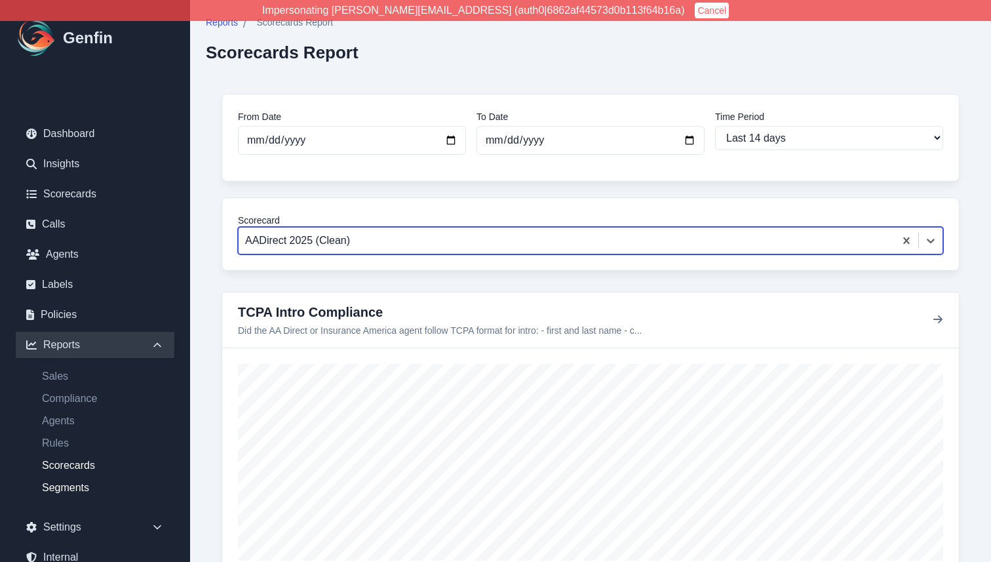
click at [66, 490] on link "Segments" at bounding box center [102, 488] width 143 height 16
select select "14"
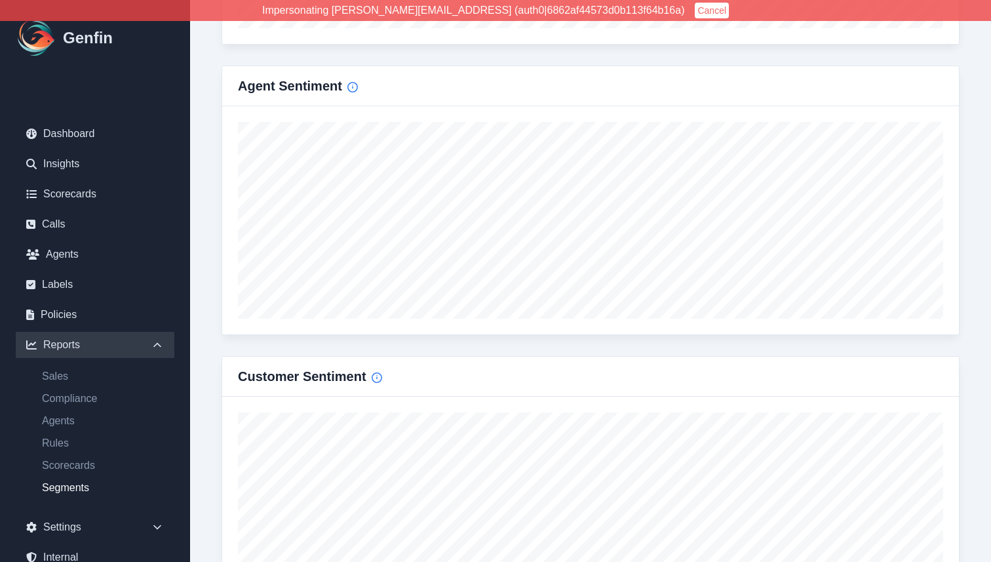
scroll to position [1279, 0]
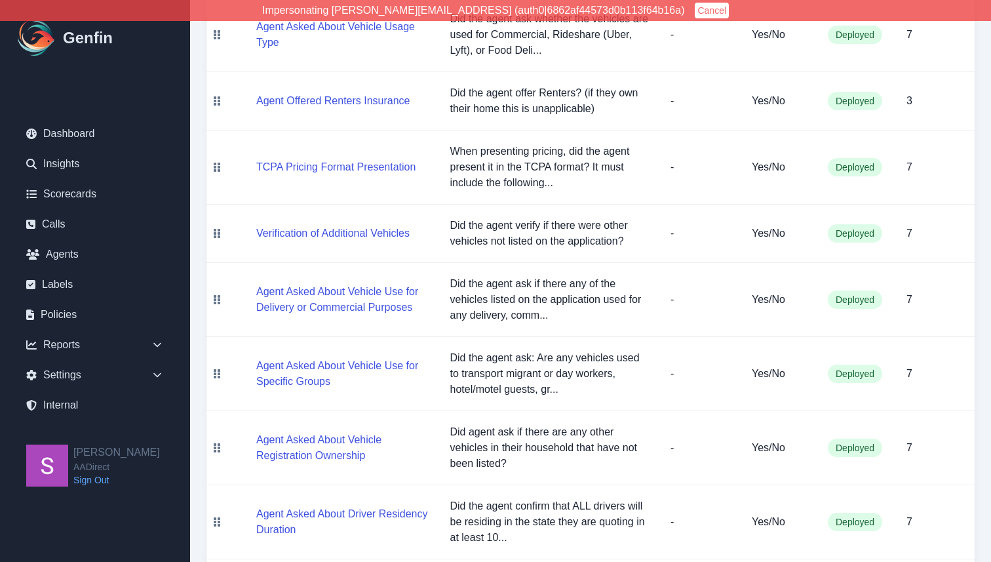
scroll to position [1069, 0]
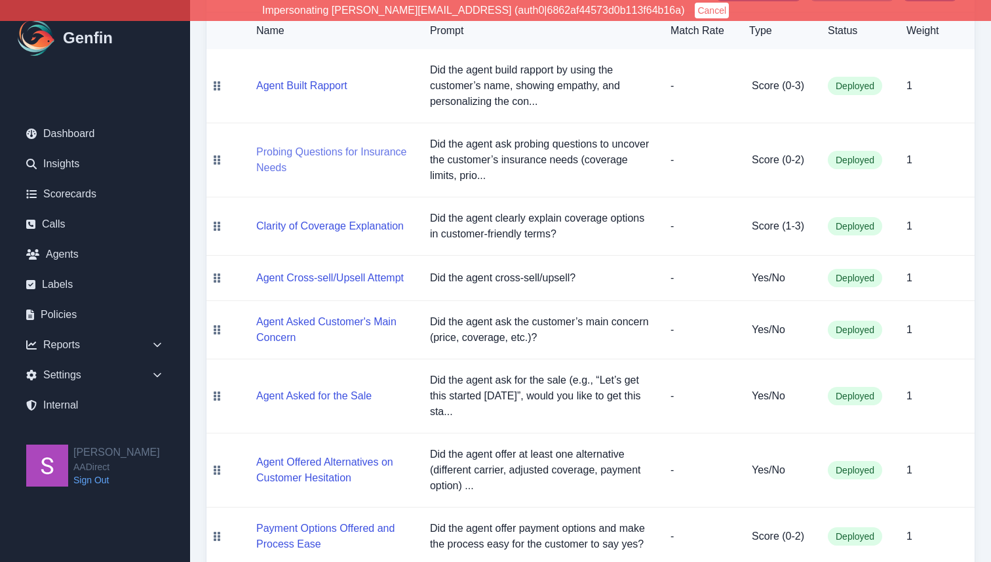
scroll to position [317, 0]
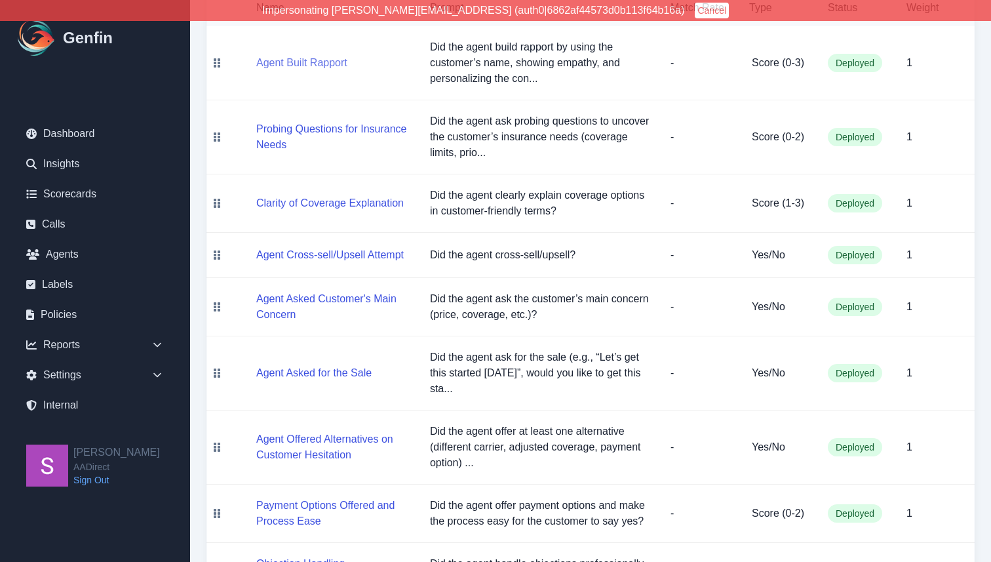
click at [305, 61] on button "Agent Built Rapport" at bounding box center [301, 63] width 91 height 16
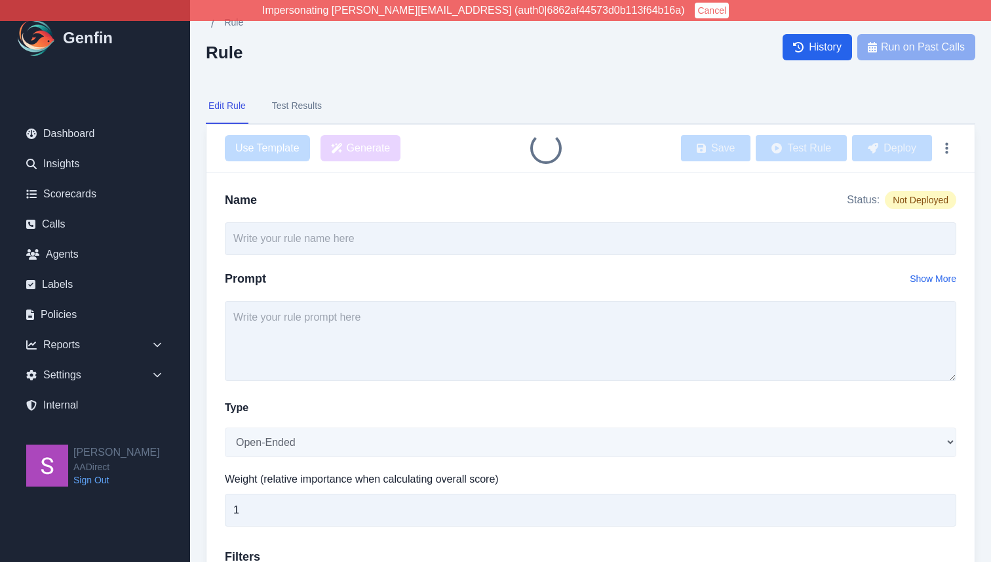
type input "Agent Built Rapport"
select select "Score"
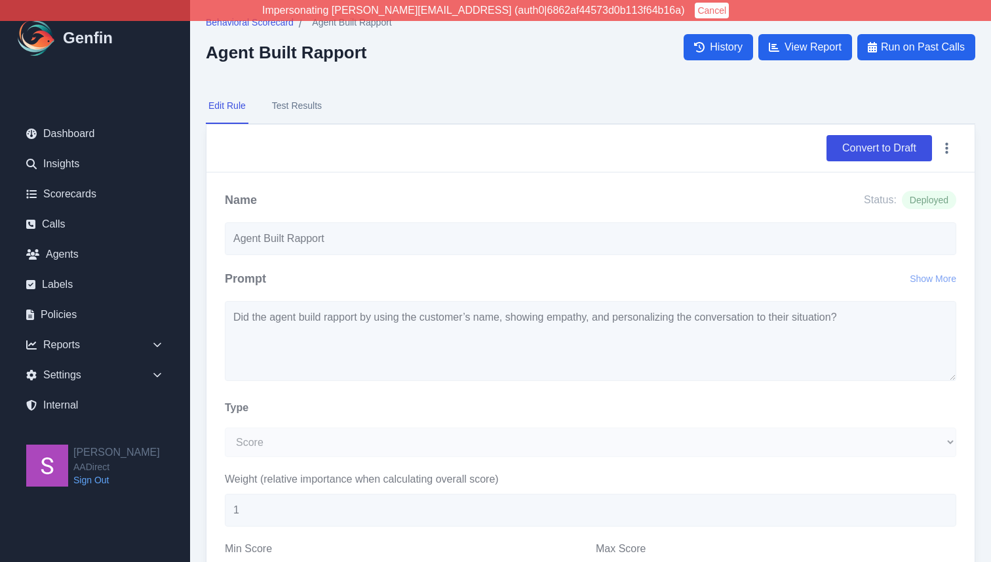
click at [313, 114] on button "Test Results" at bounding box center [296, 105] width 55 height 35
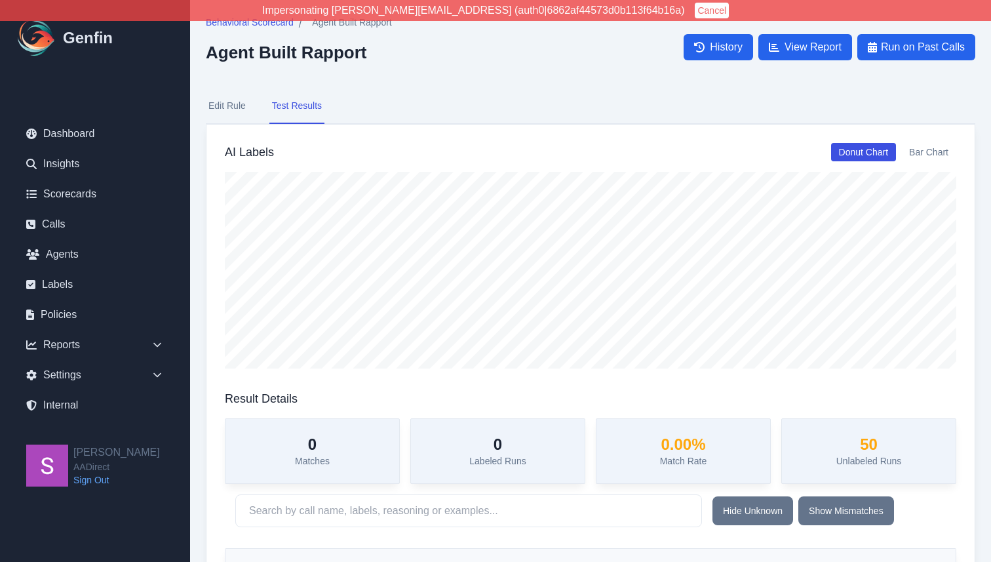
click at [97, 268] on ul "Dashboard Insights Scorecards Calls Agents Labels Policies Reports Sales Compli…" at bounding box center [95, 270] width 159 height 298
click at [97, 257] on link "Agents" at bounding box center [95, 254] width 159 height 26
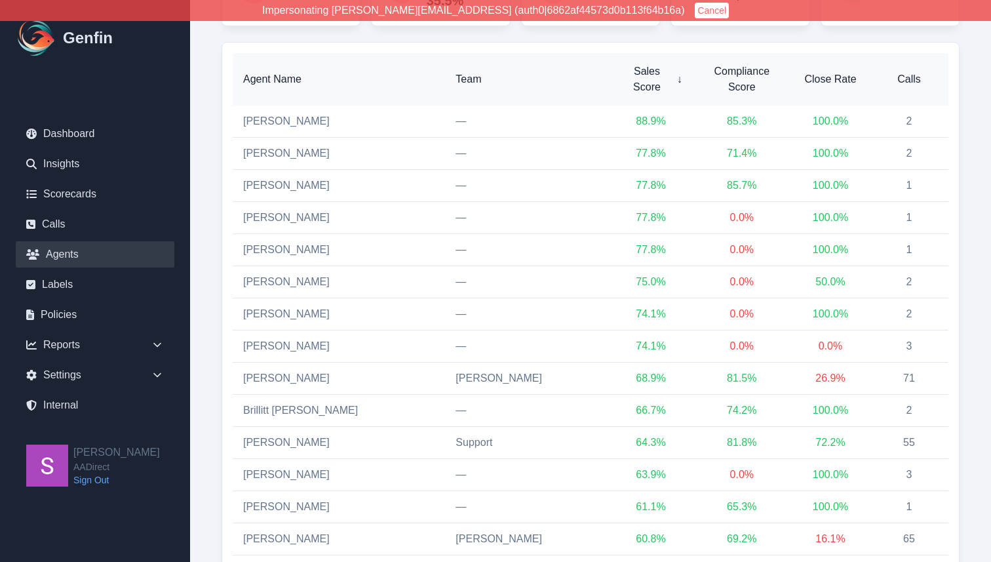
scroll to position [237, 0]
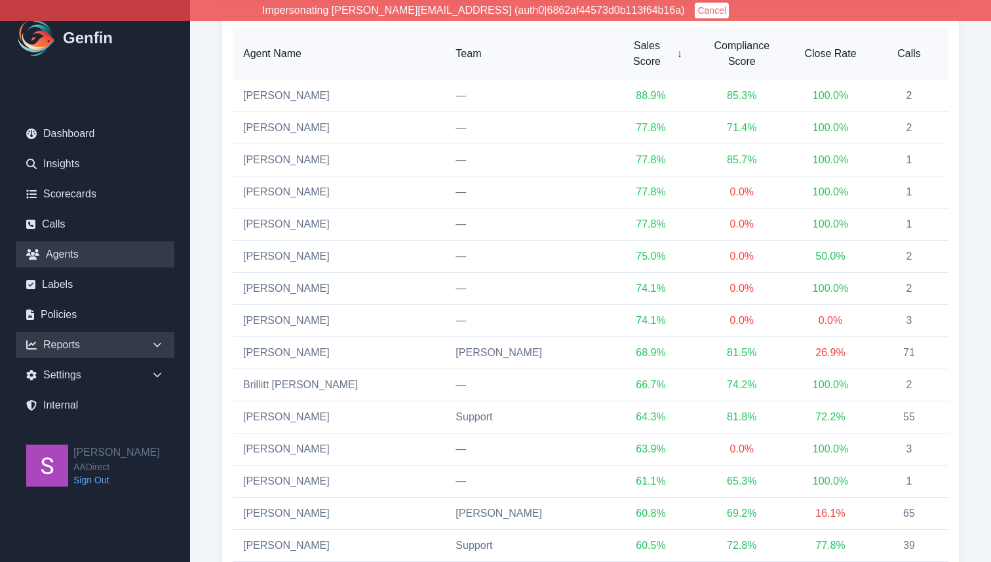
click at [156, 347] on icon at bounding box center [157, 344] width 13 height 13
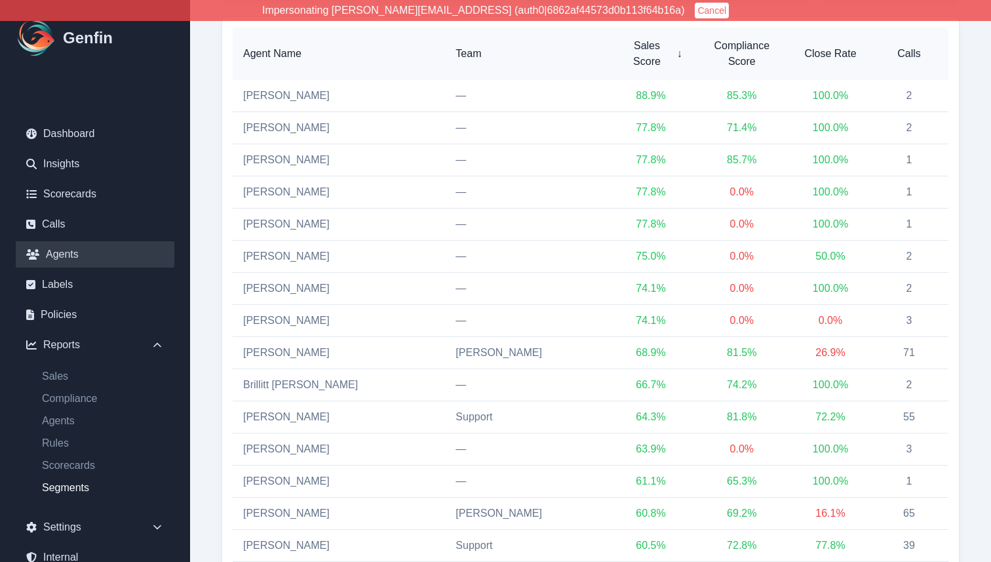
click at [75, 489] on link "Segments" at bounding box center [102, 488] width 143 height 16
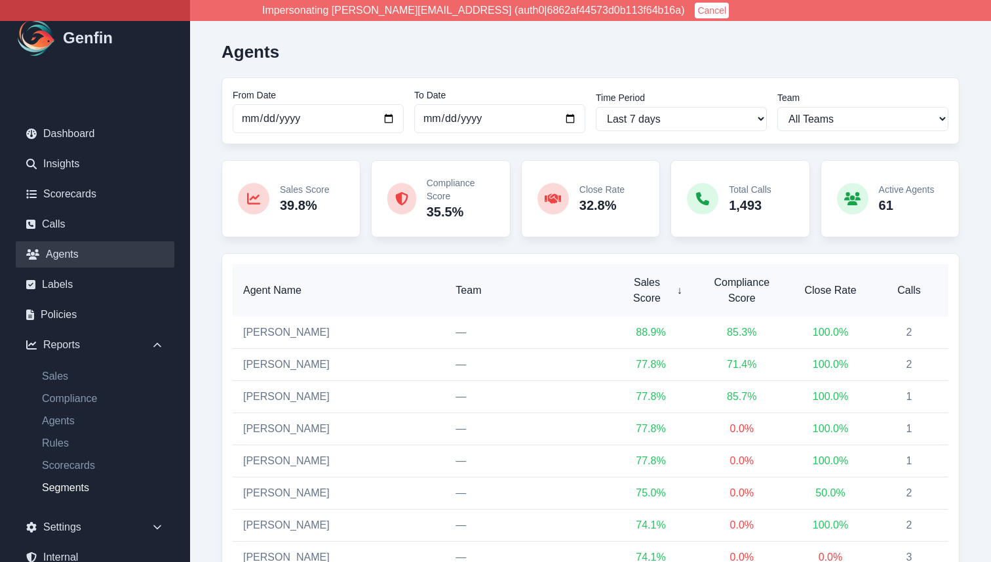
select select "14"
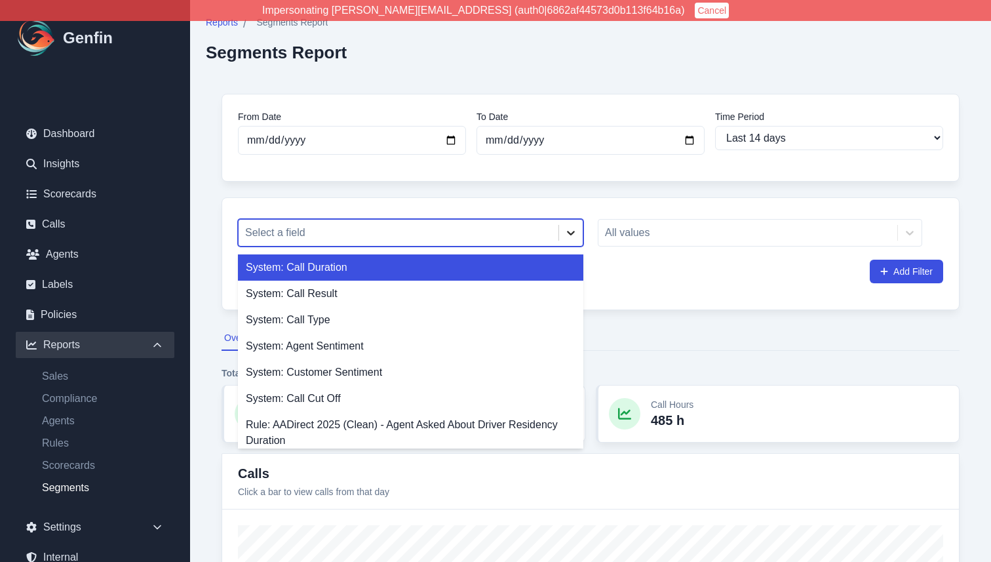
click at [574, 224] on div at bounding box center [571, 233] width 24 height 24
click at [525, 239] on div at bounding box center [398, 232] width 307 height 18
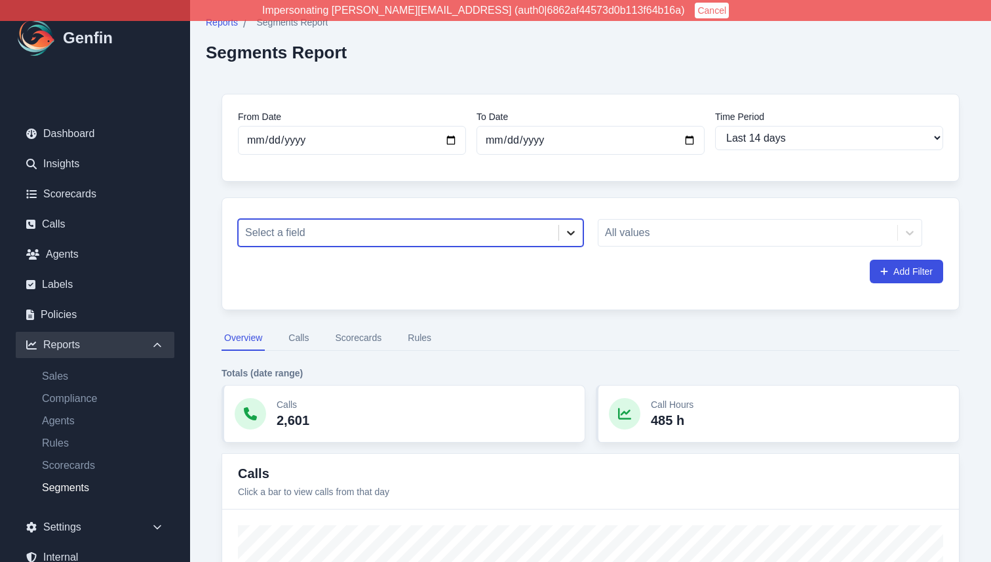
click at [560, 231] on div at bounding box center [571, 233] width 24 height 24
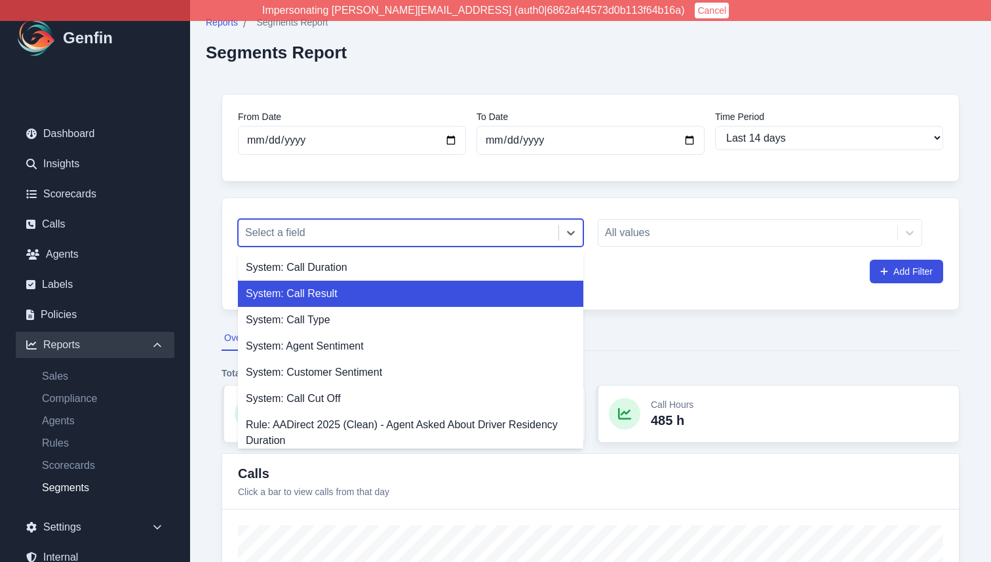
click at [471, 294] on div "System: Call Result" at bounding box center [410, 293] width 345 height 26
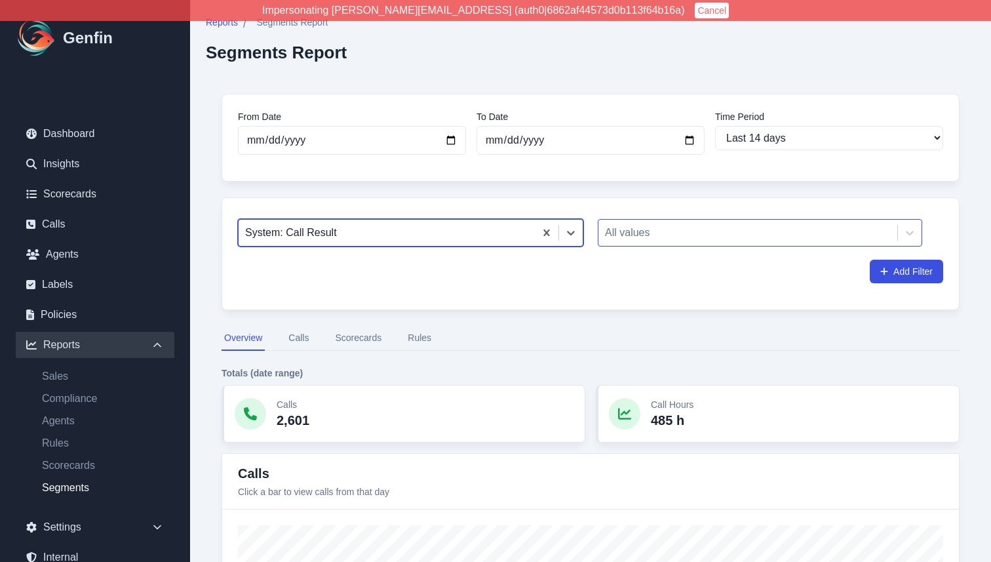
click at [699, 229] on div at bounding box center [748, 232] width 286 height 18
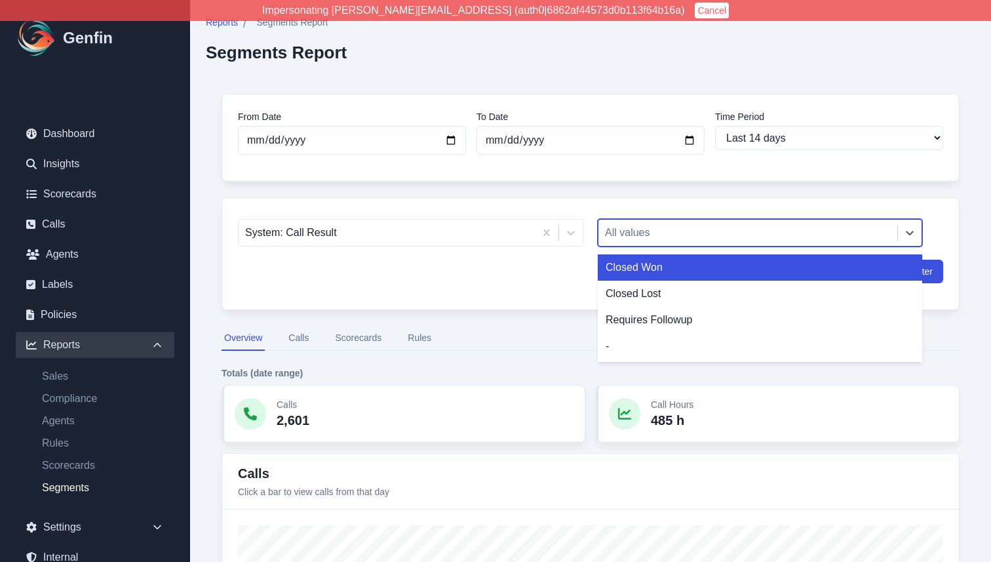
click at [695, 272] on div "Closed Won" at bounding box center [760, 267] width 324 height 26
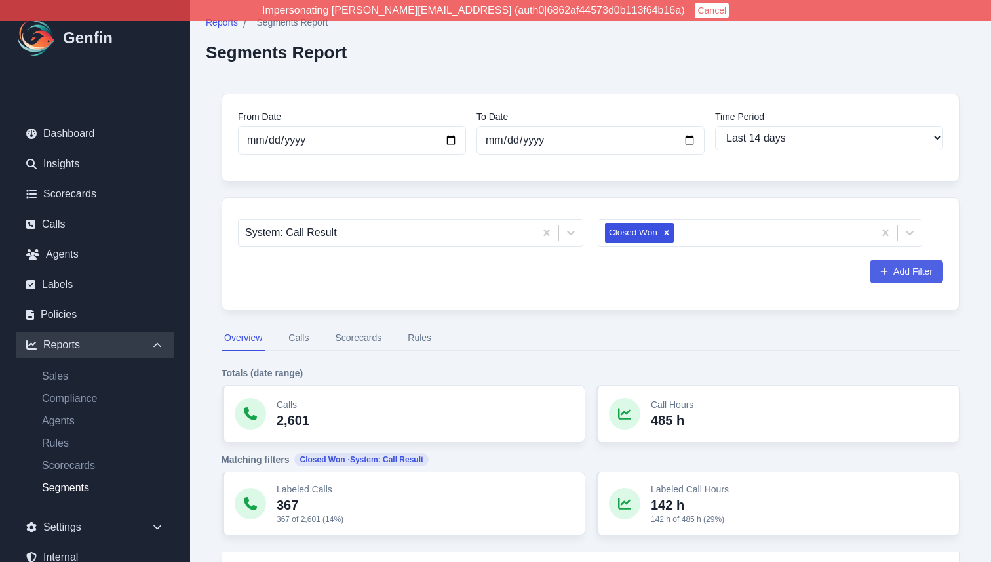
click at [919, 271] on button "Add Filter" at bounding box center [906, 272] width 73 height 24
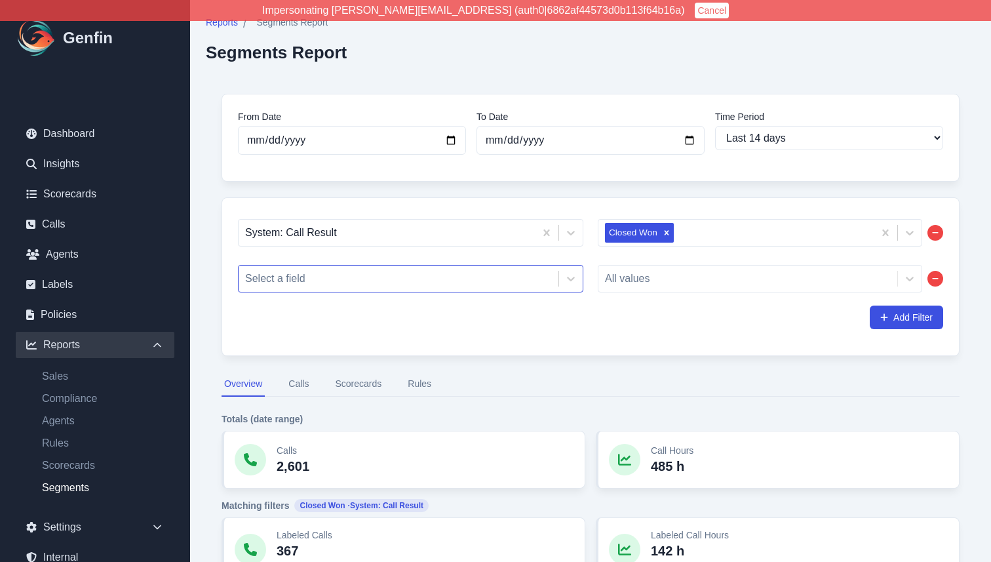
click at [398, 282] on div at bounding box center [398, 278] width 307 height 18
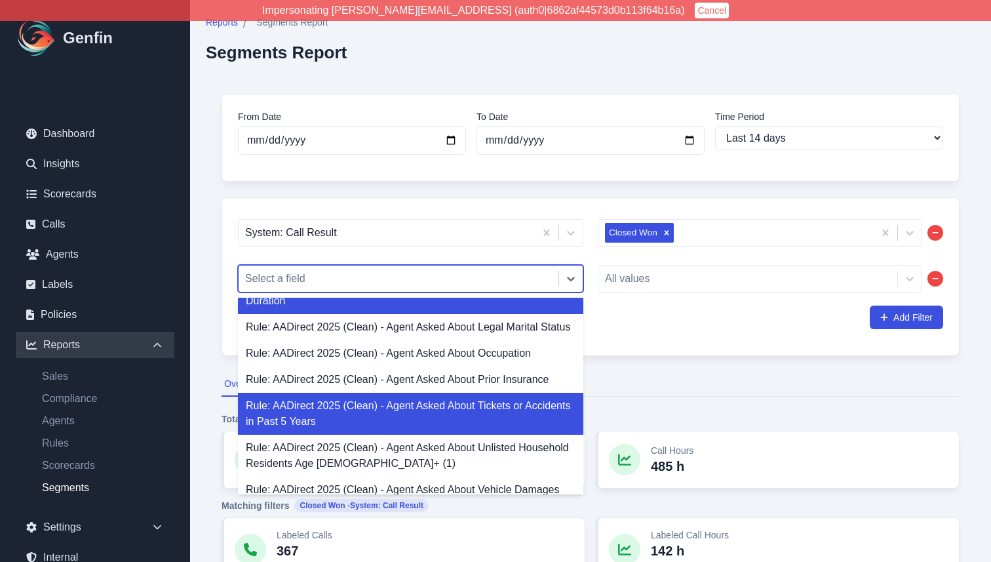
scroll to position [176, 0]
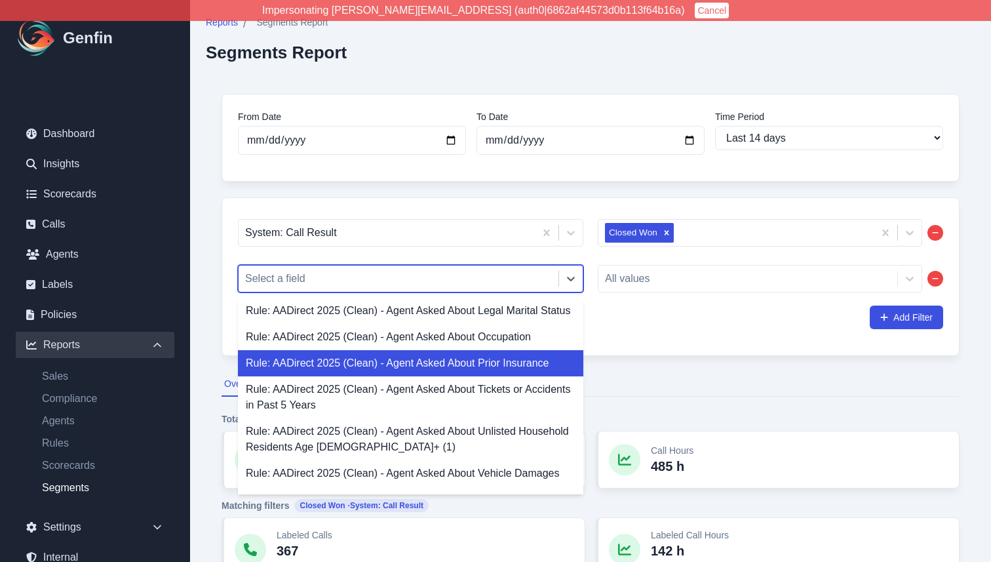
click at [420, 369] on div "Rule: AADirect 2025 (Clean) - Agent Asked About Prior Insurance" at bounding box center [410, 363] width 345 height 26
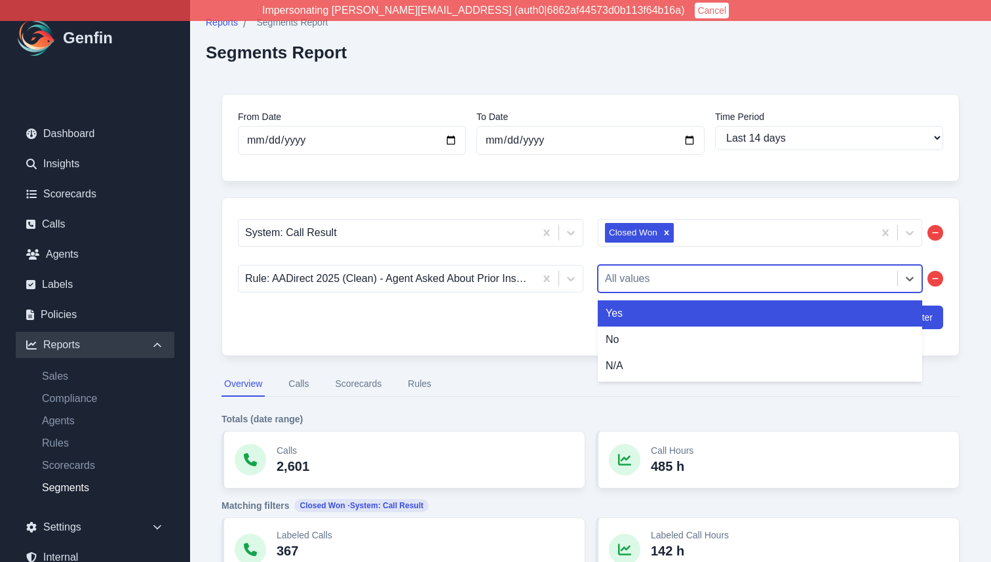
click at [737, 274] on div at bounding box center [748, 278] width 286 height 18
click at [718, 315] on div "Yes" at bounding box center [760, 313] width 324 height 26
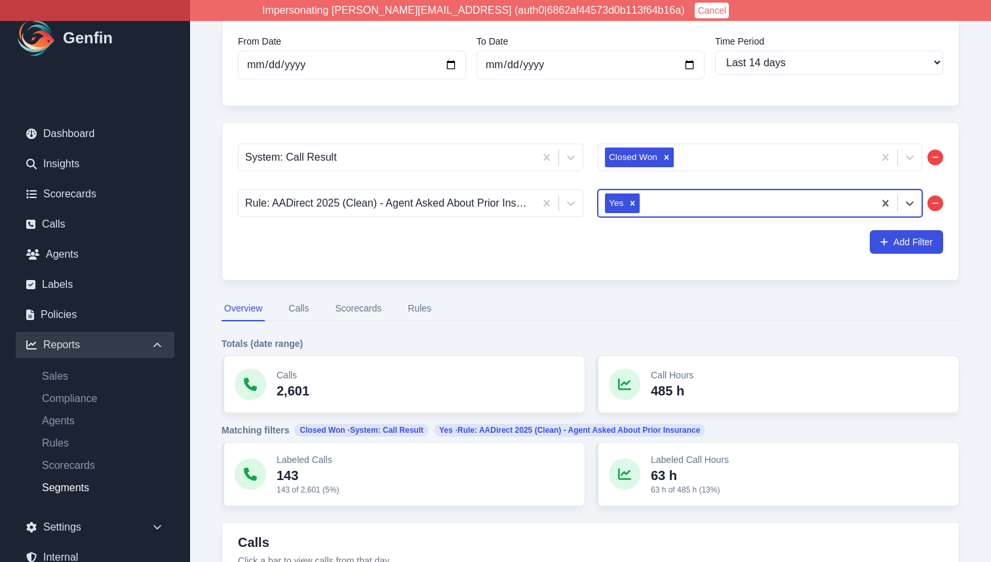
scroll to position [73, 0]
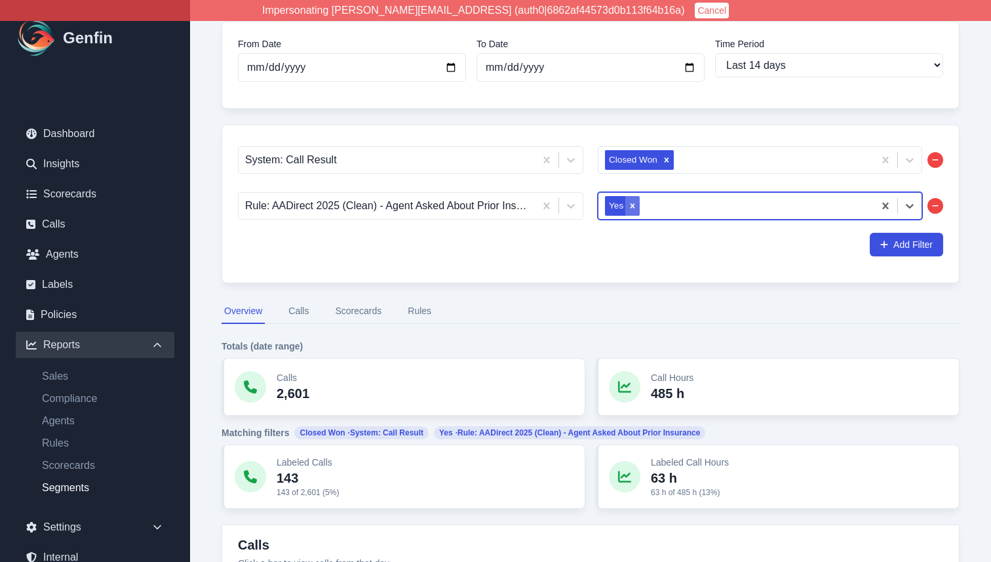
click at [633, 205] on icon "Remove Yes" at bounding box center [632, 205] width 9 height 9
click at [642, 207] on div at bounding box center [754, 206] width 225 height 18
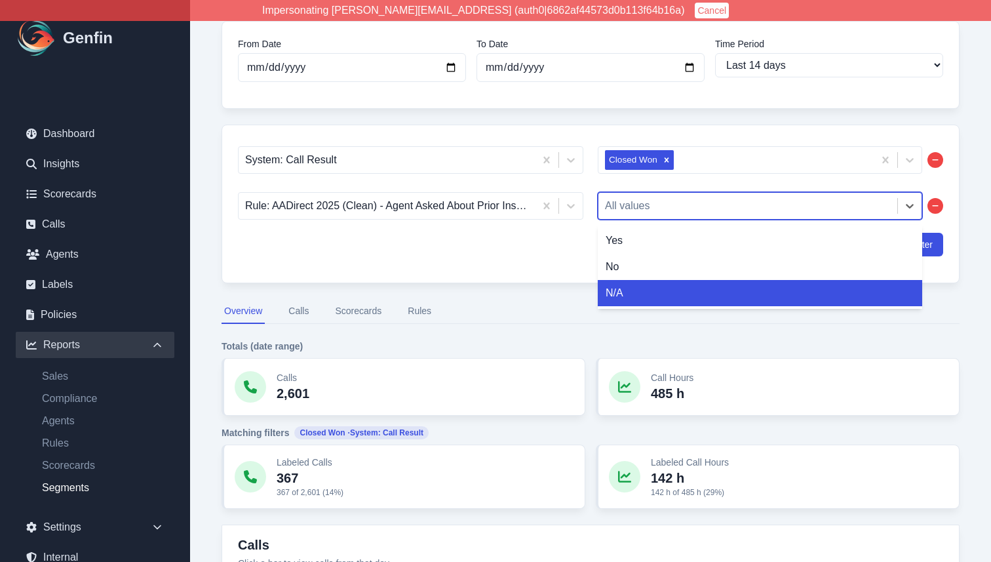
click at [516, 317] on nav "Overview Calls Scorecards Rules" at bounding box center [591, 311] width 738 height 25
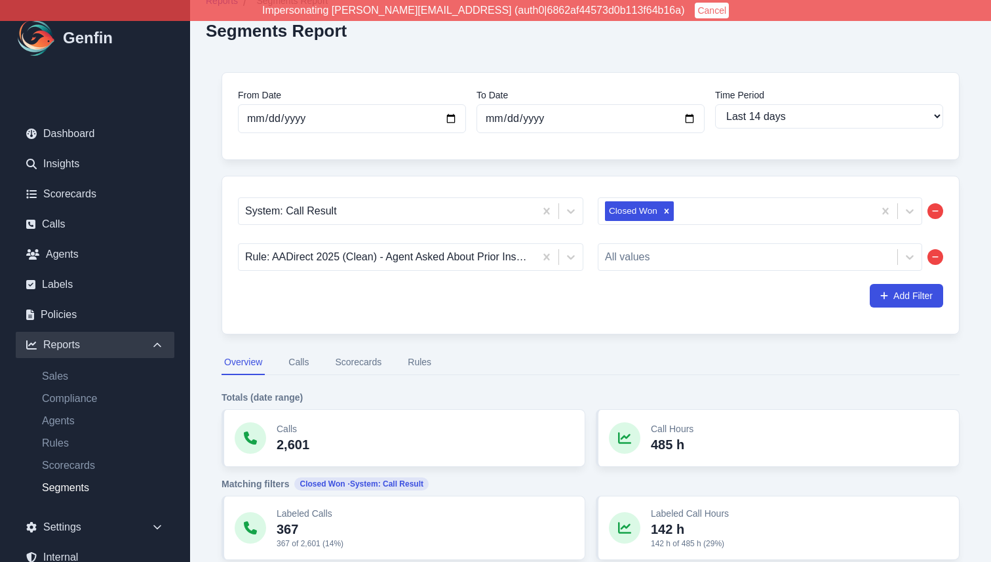
scroll to position [33, 0]
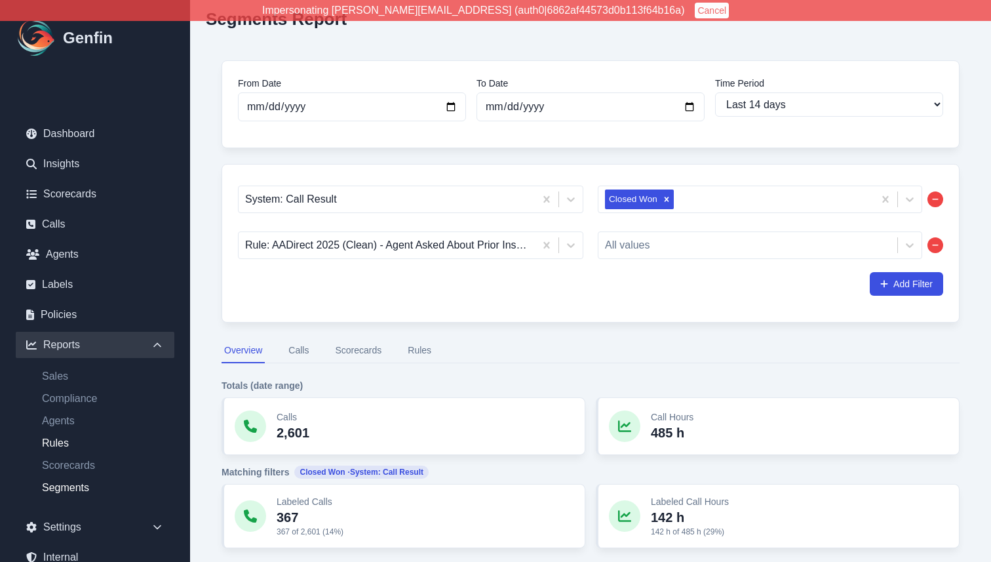
click at [57, 443] on link "Rules" at bounding box center [102, 443] width 143 height 16
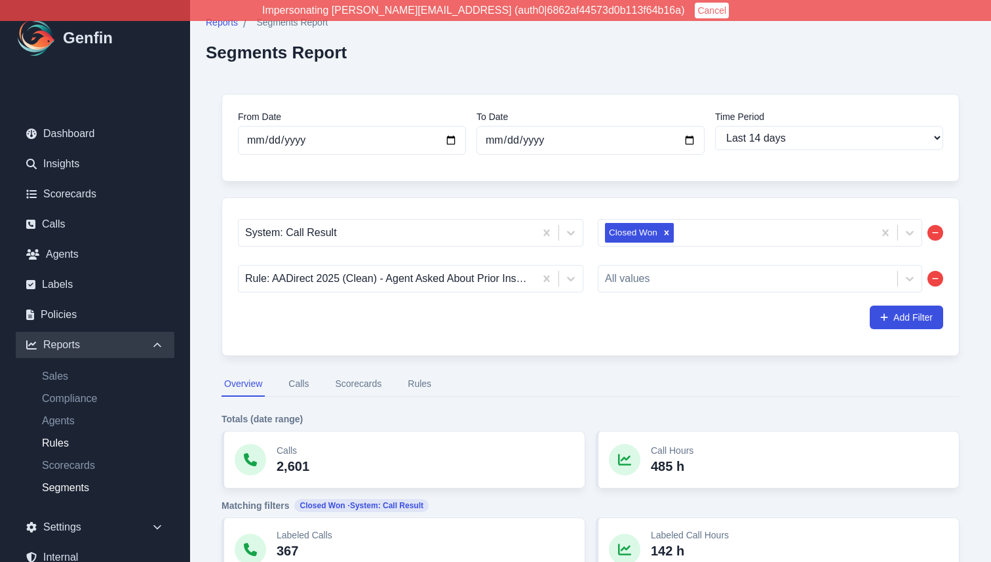
select select "14"
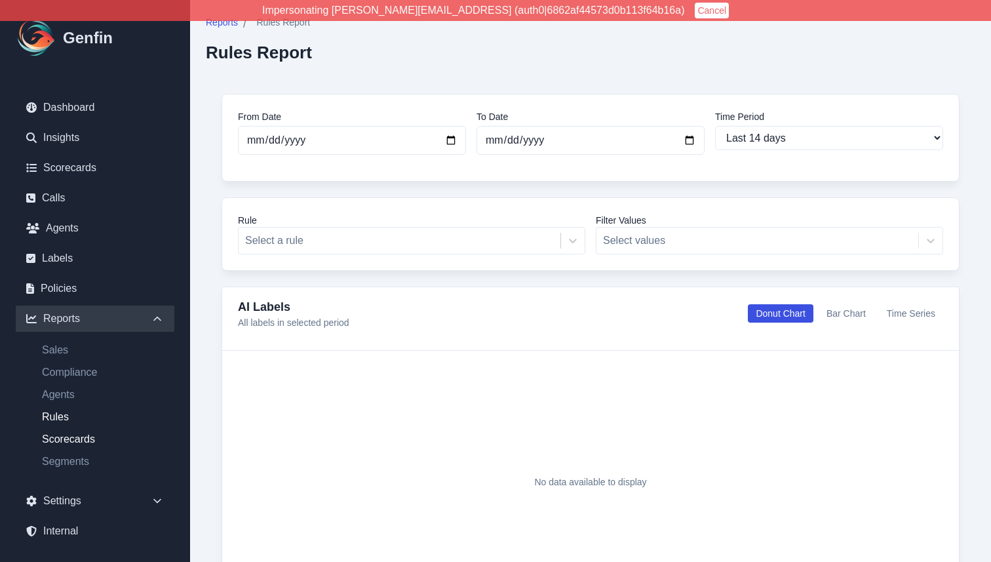
scroll to position [77, 0]
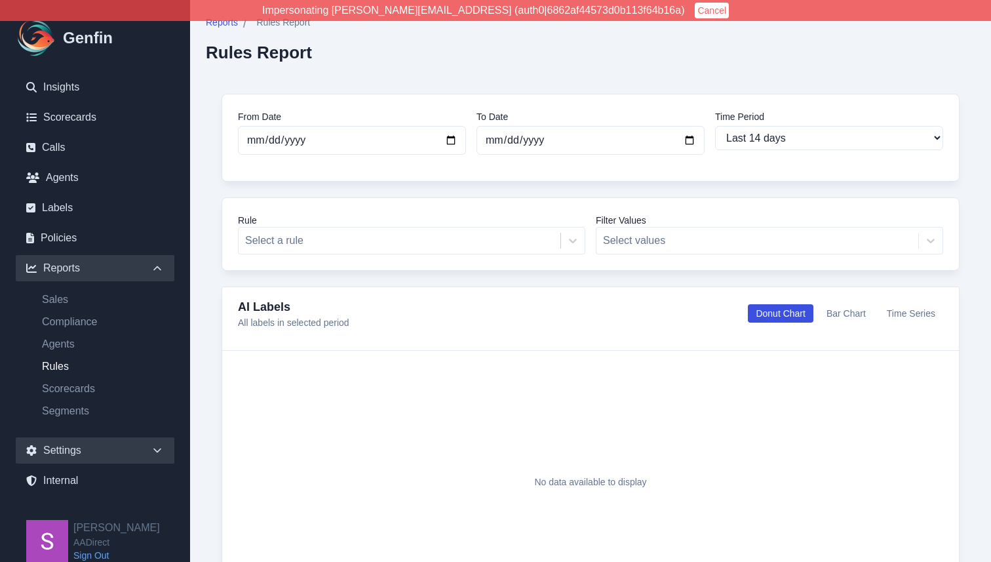
click at [161, 448] on icon at bounding box center [157, 450] width 13 height 13
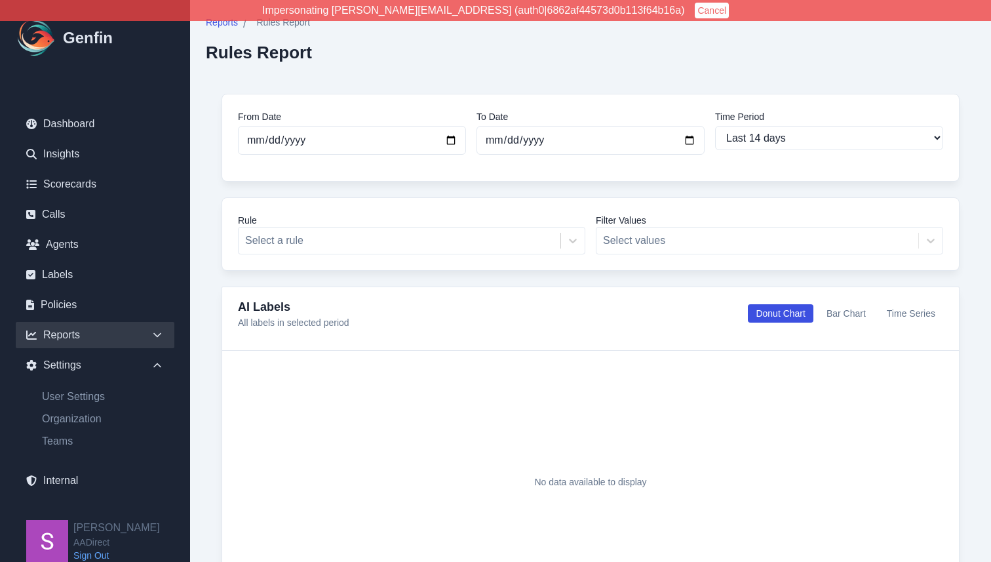
scroll to position [16, 0]
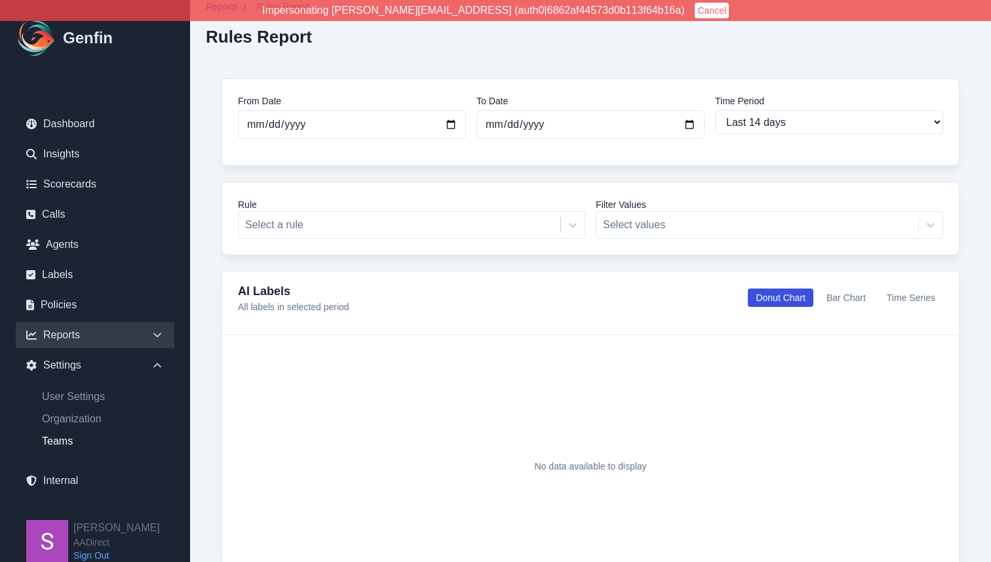
click at [62, 445] on link "Teams" at bounding box center [102, 441] width 143 height 16
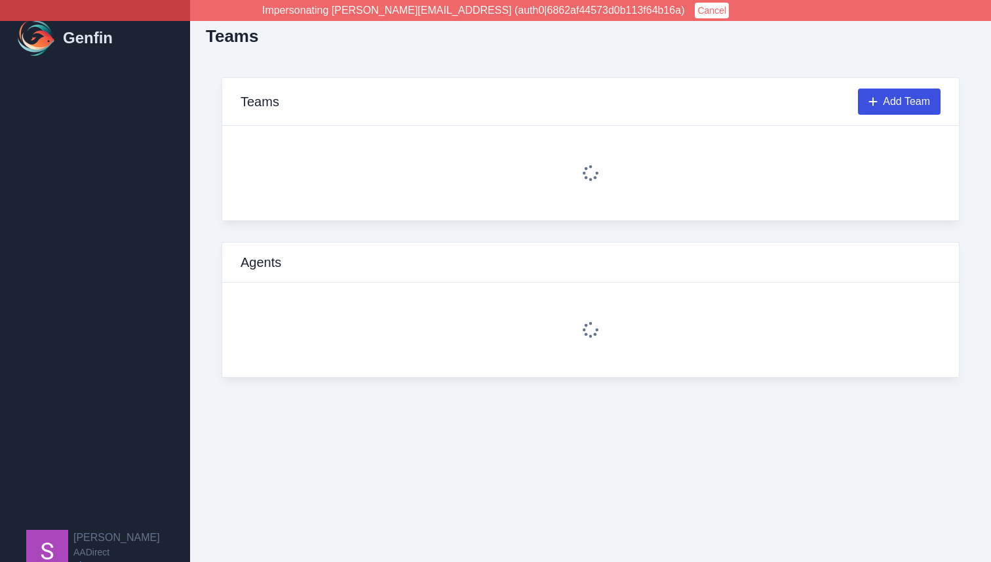
select select "2"
select select "4"
select select "2"
select select "3"
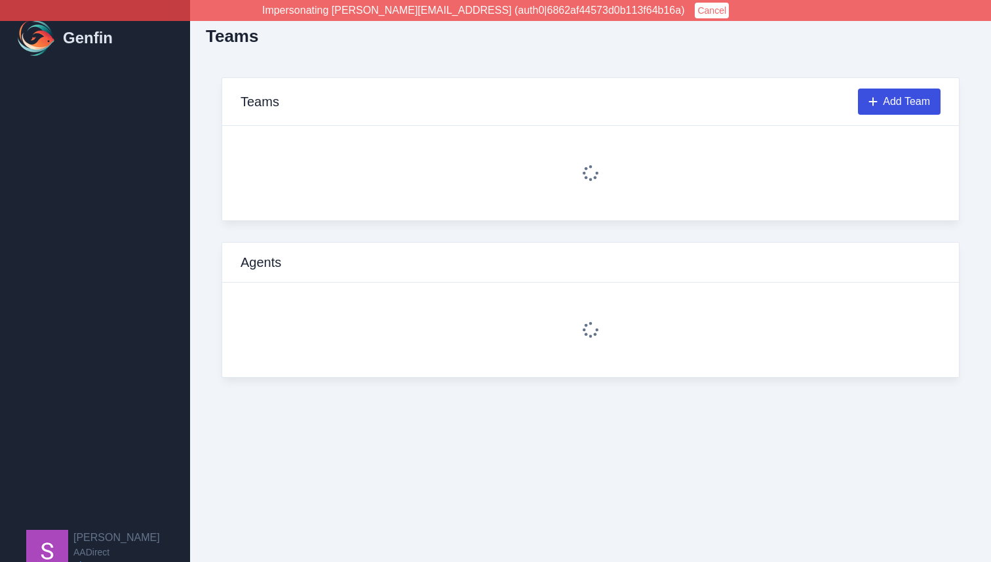
select select "4"
select select "2"
select select "3"
select select "4"
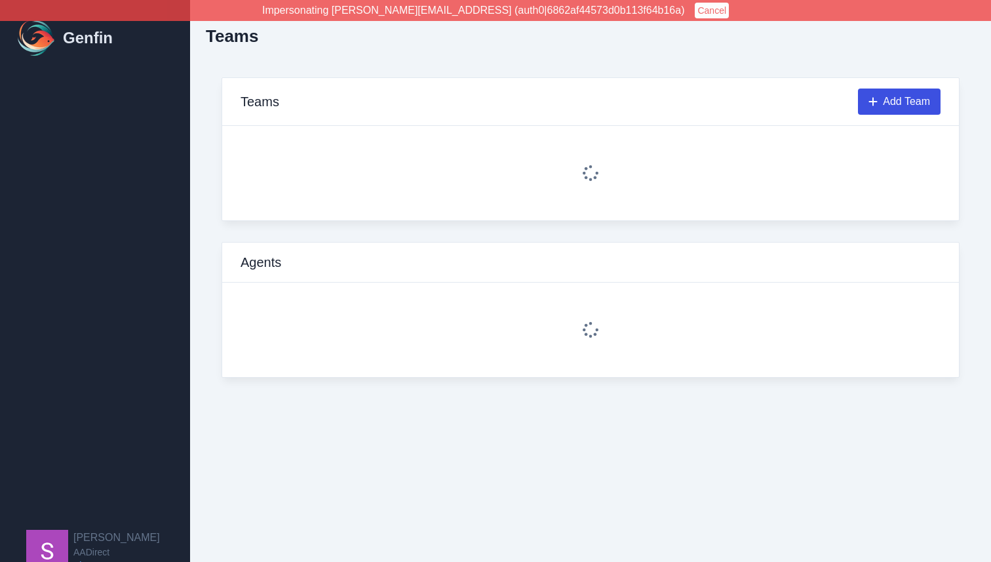
select select "4"
select select "3"
select select "4"
select select "3"
select select "2"
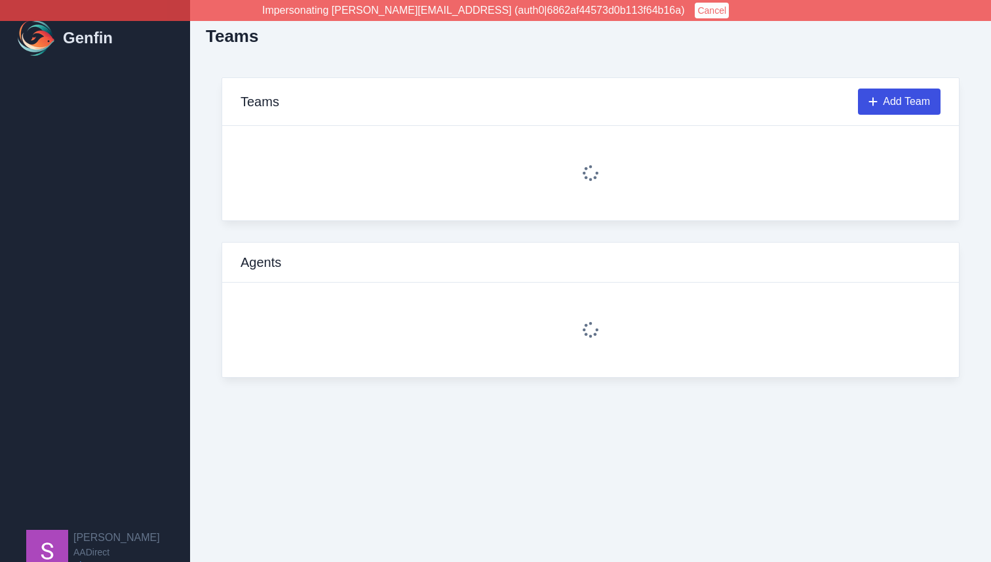
select select "3"
select select "2"
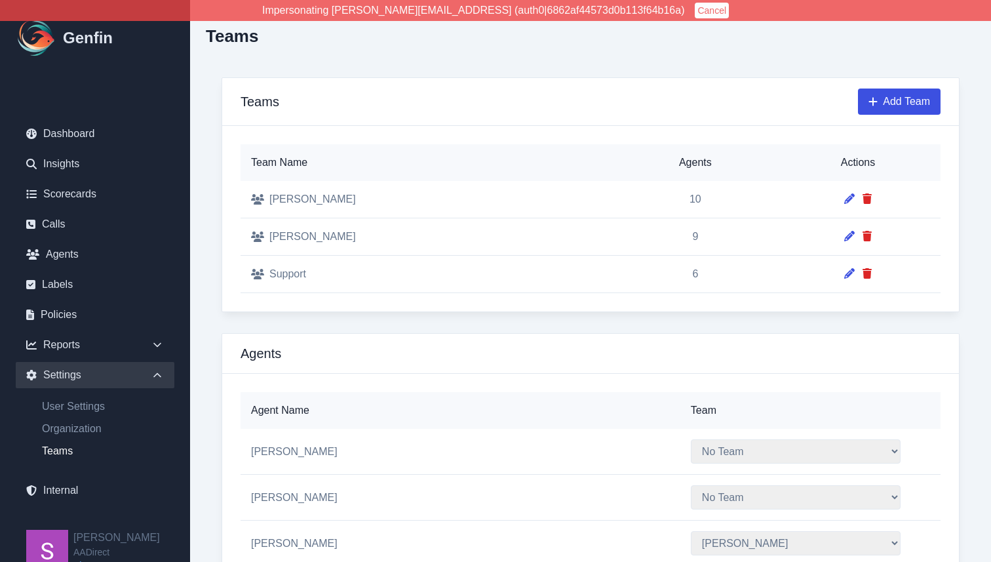
scroll to position [7, 0]
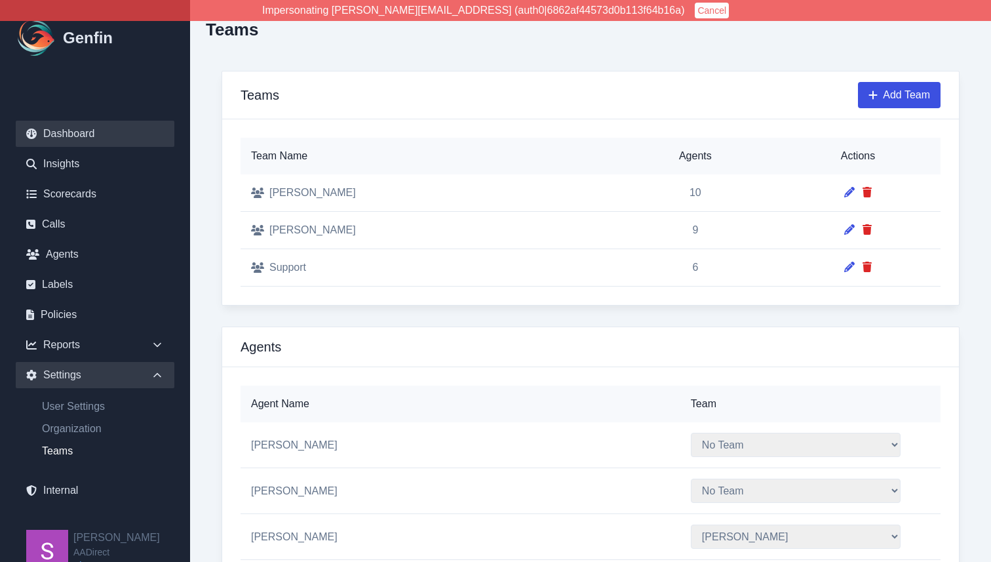
click at [51, 136] on link "Dashboard" at bounding box center [95, 134] width 159 height 26
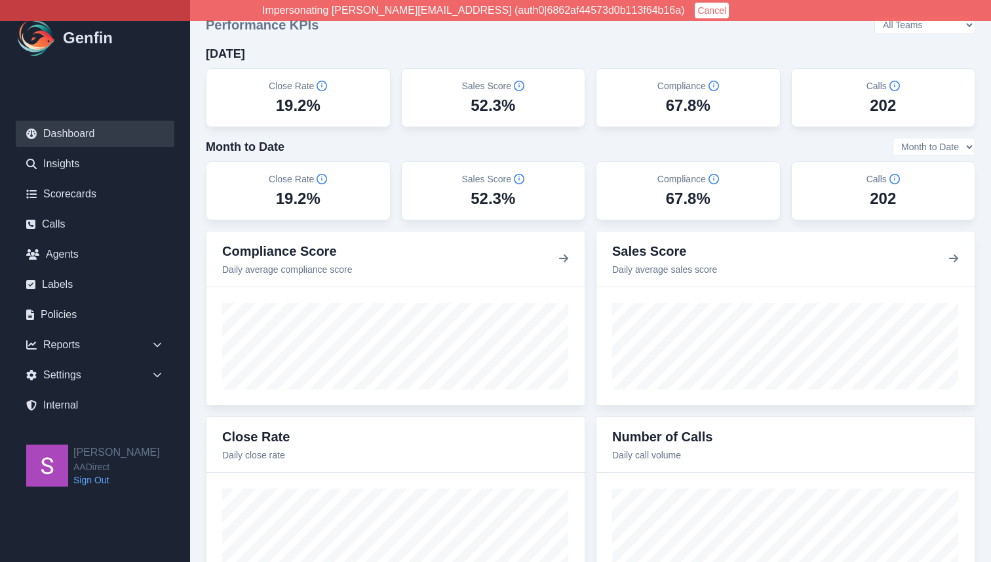
click at [957, 31] on select "All Teams [PERSON_NAME] Support" at bounding box center [924, 25] width 101 height 18
select select "2"
click at [912, 16] on select "All Teams [PERSON_NAME] Support" at bounding box center [924, 25] width 101 height 18
